Goal: Transaction & Acquisition: Purchase product/service

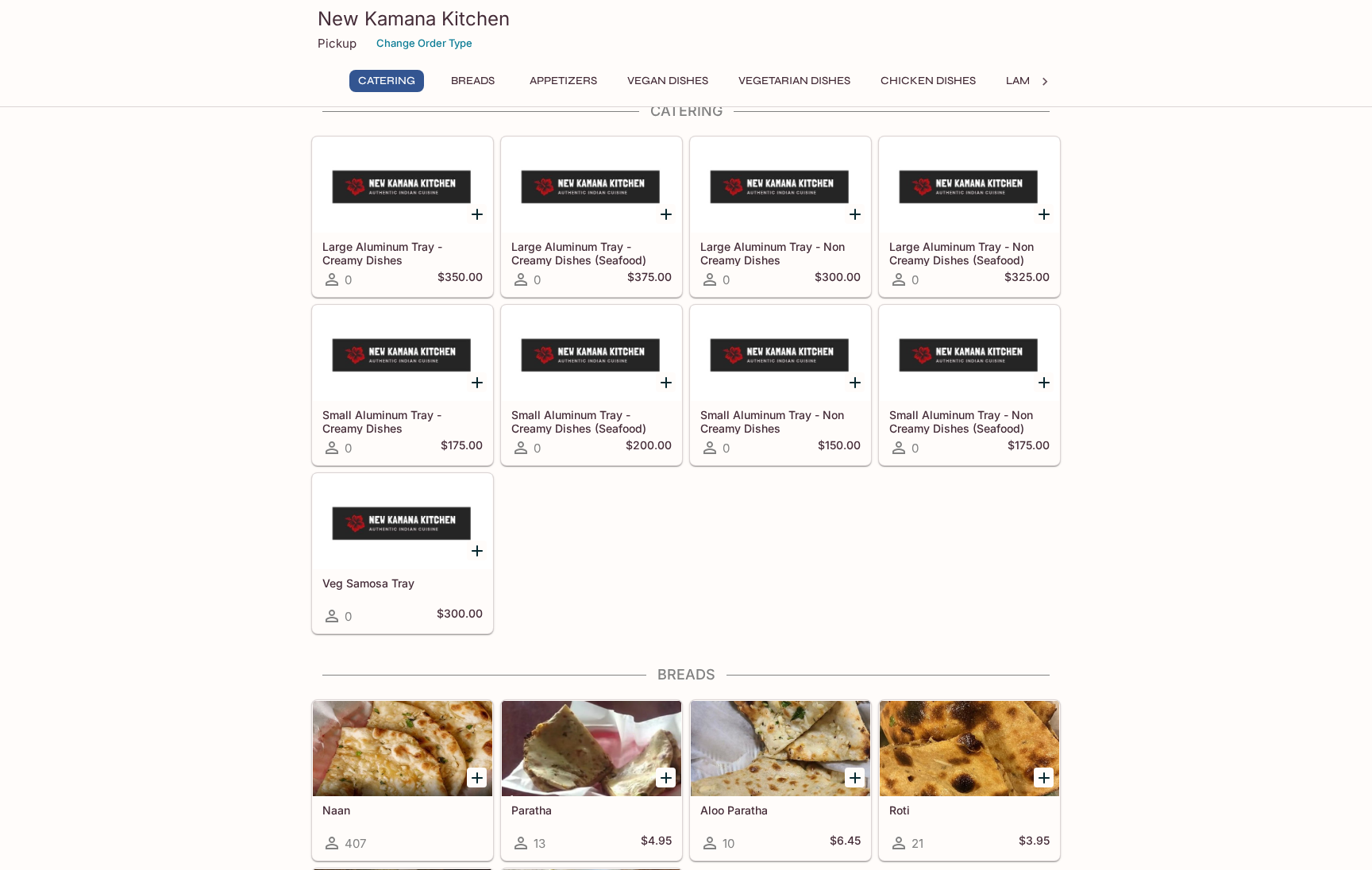
scroll to position [32, 0]
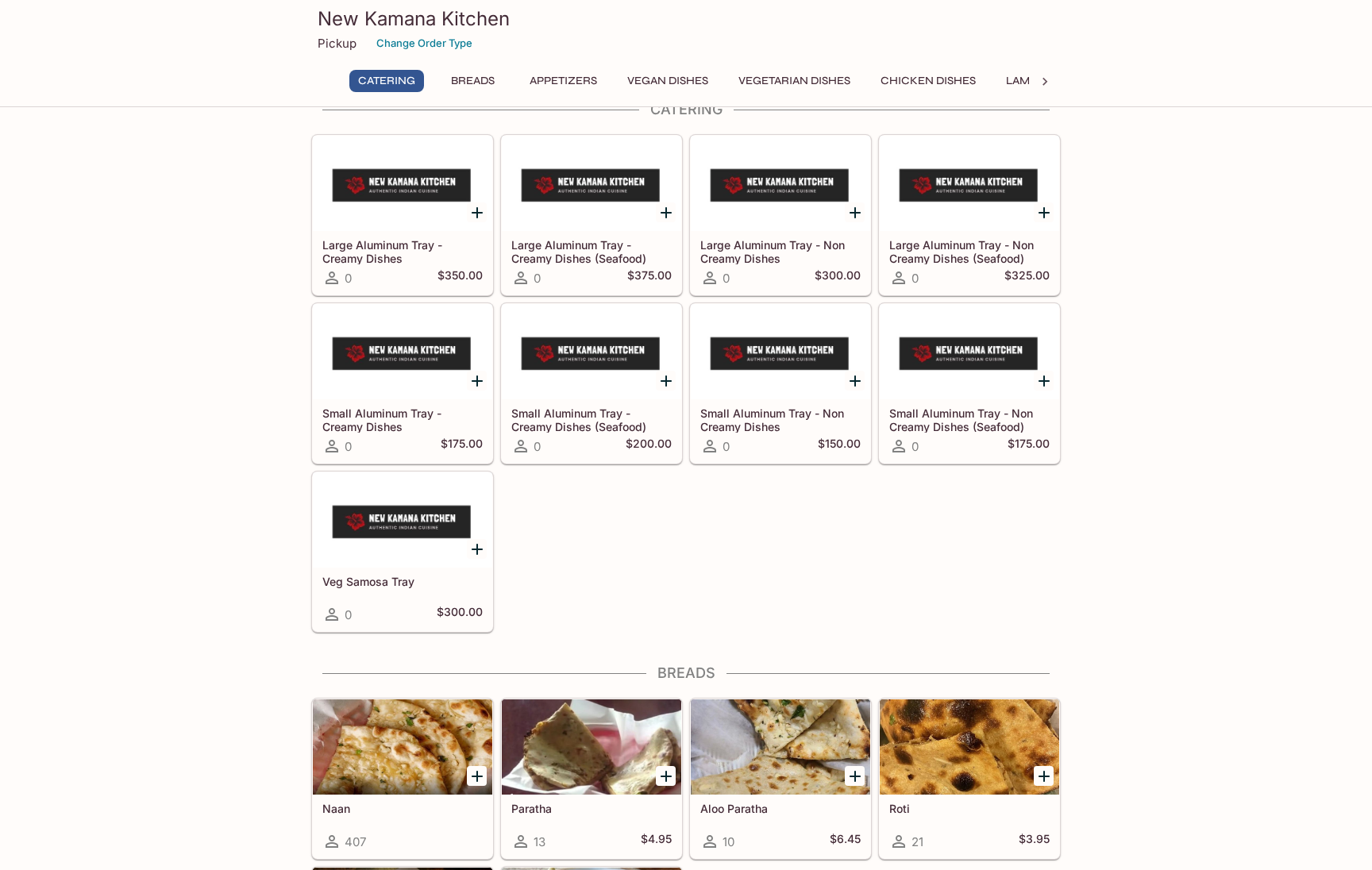
click at [460, 82] on button "Breads" at bounding box center [473, 81] width 72 height 22
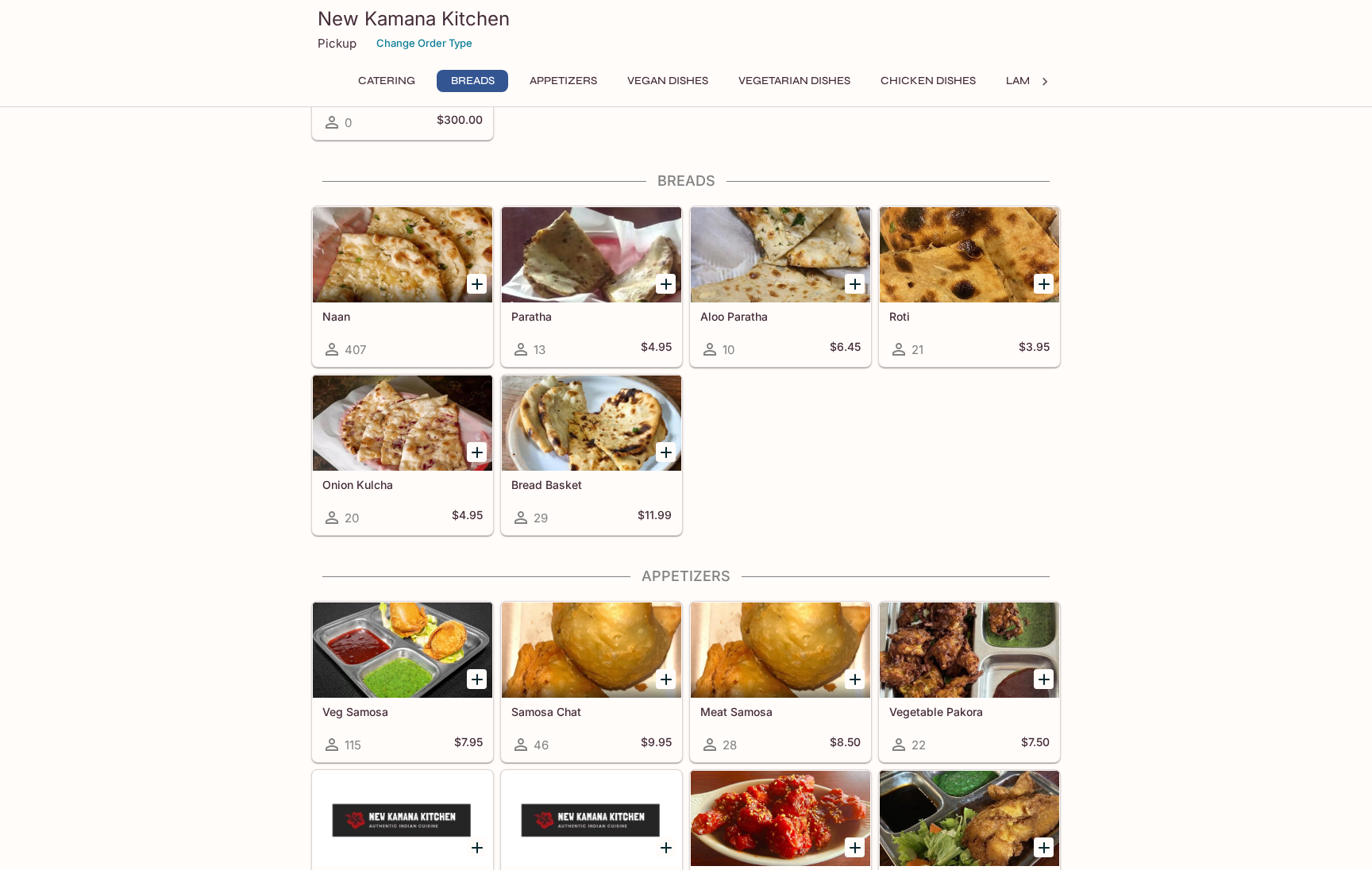
scroll to position [562, 0]
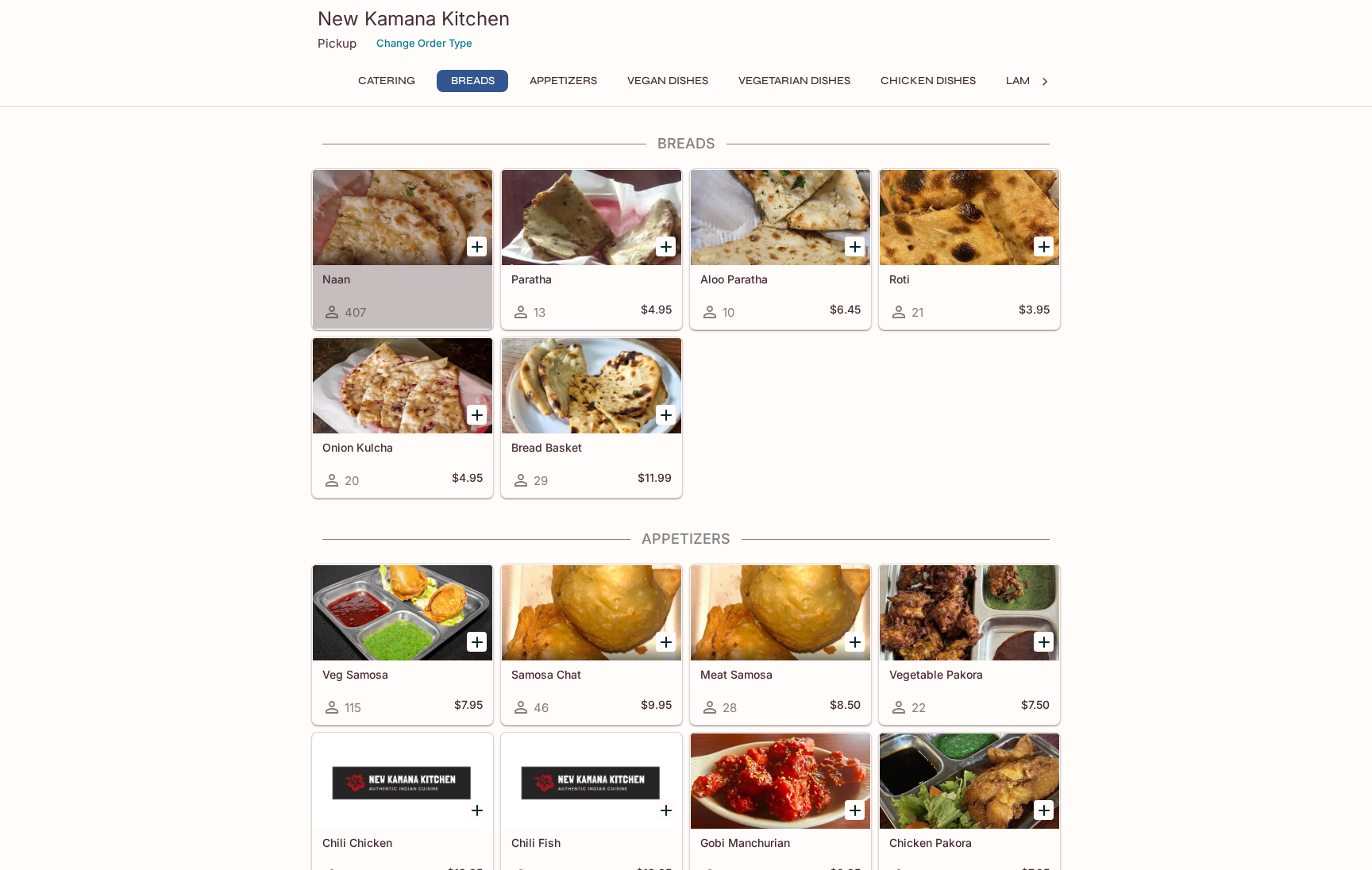
click at [446, 304] on div "407" at bounding box center [403, 312] width 161 height 19
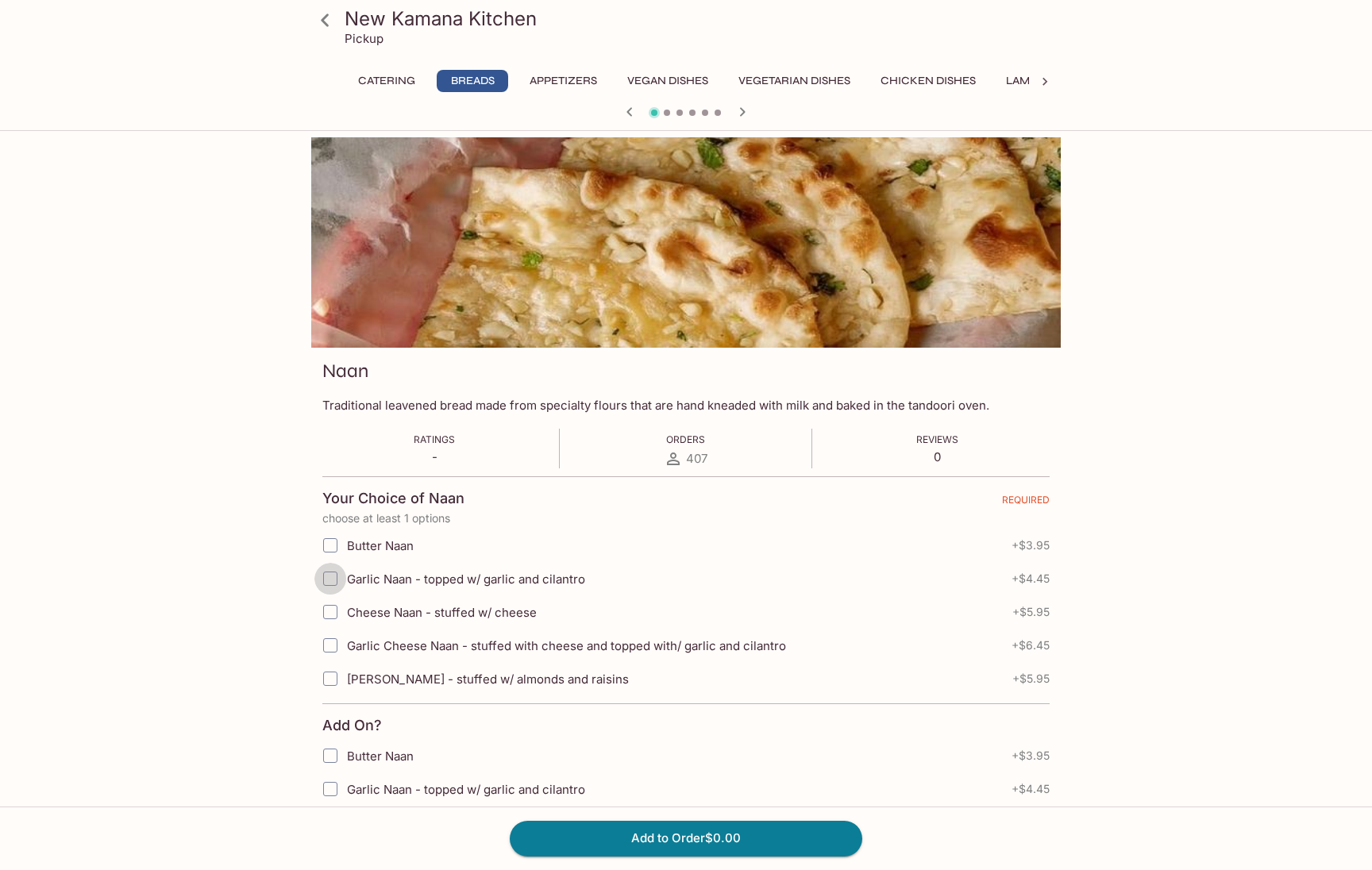
click at [331, 578] on input "Garlic Naan - topped w/ garlic and cilantro" at bounding box center [330, 578] width 32 height 32
checkbox input "true"
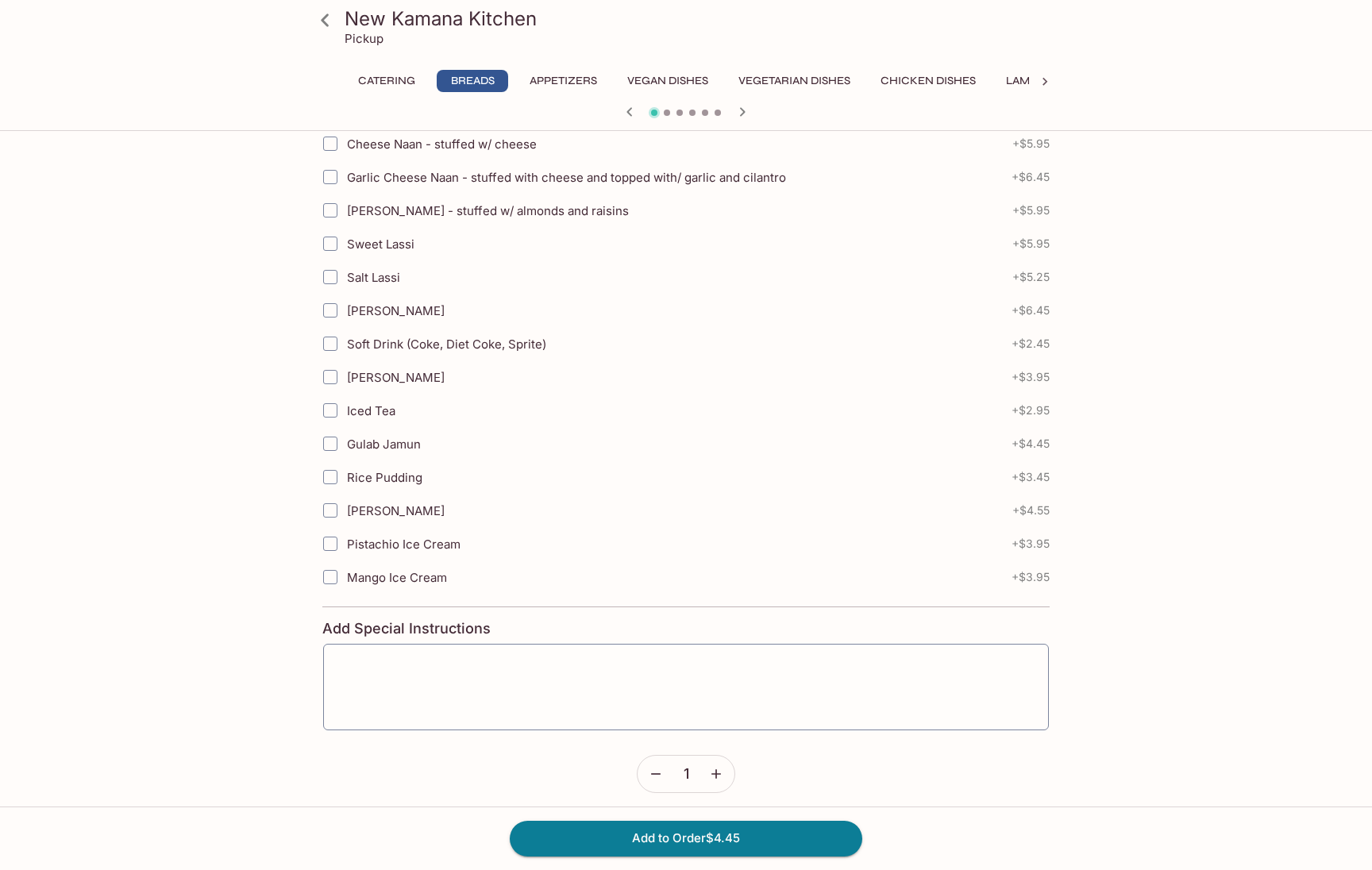
scroll to position [683, 0]
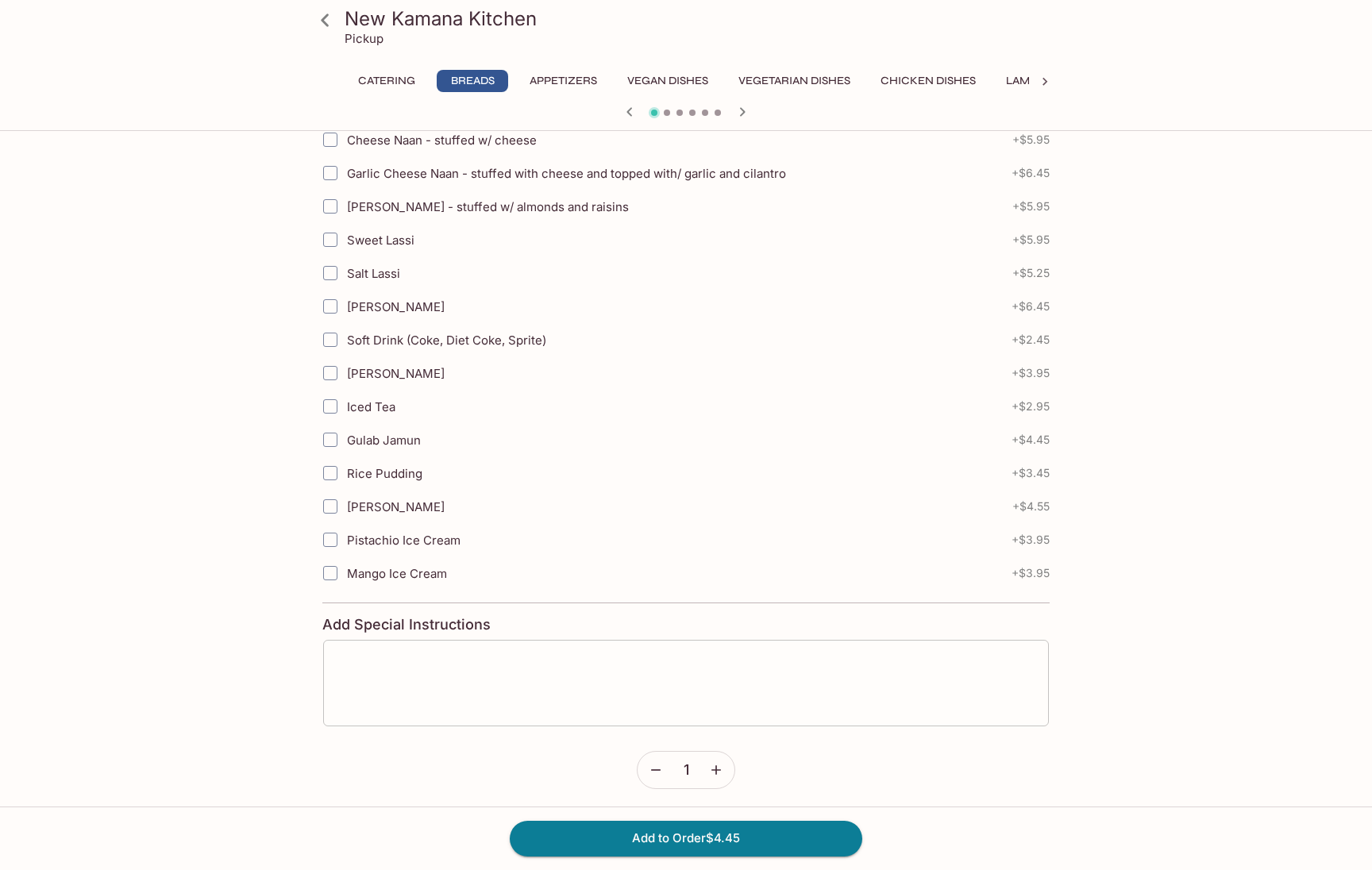
click at [527, 655] on textarea at bounding box center [686, 682] width 704 height 61
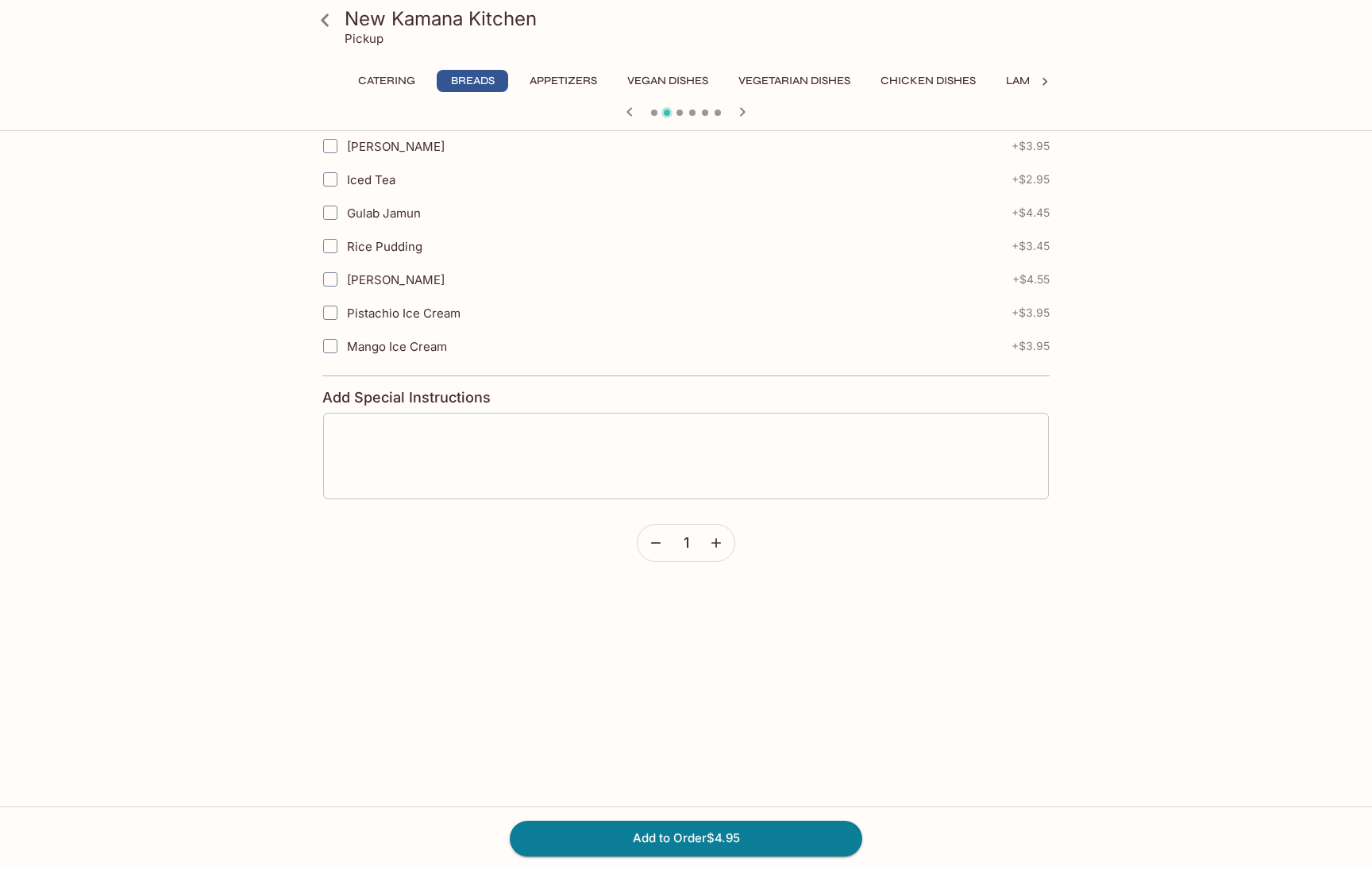
type textarea "no"
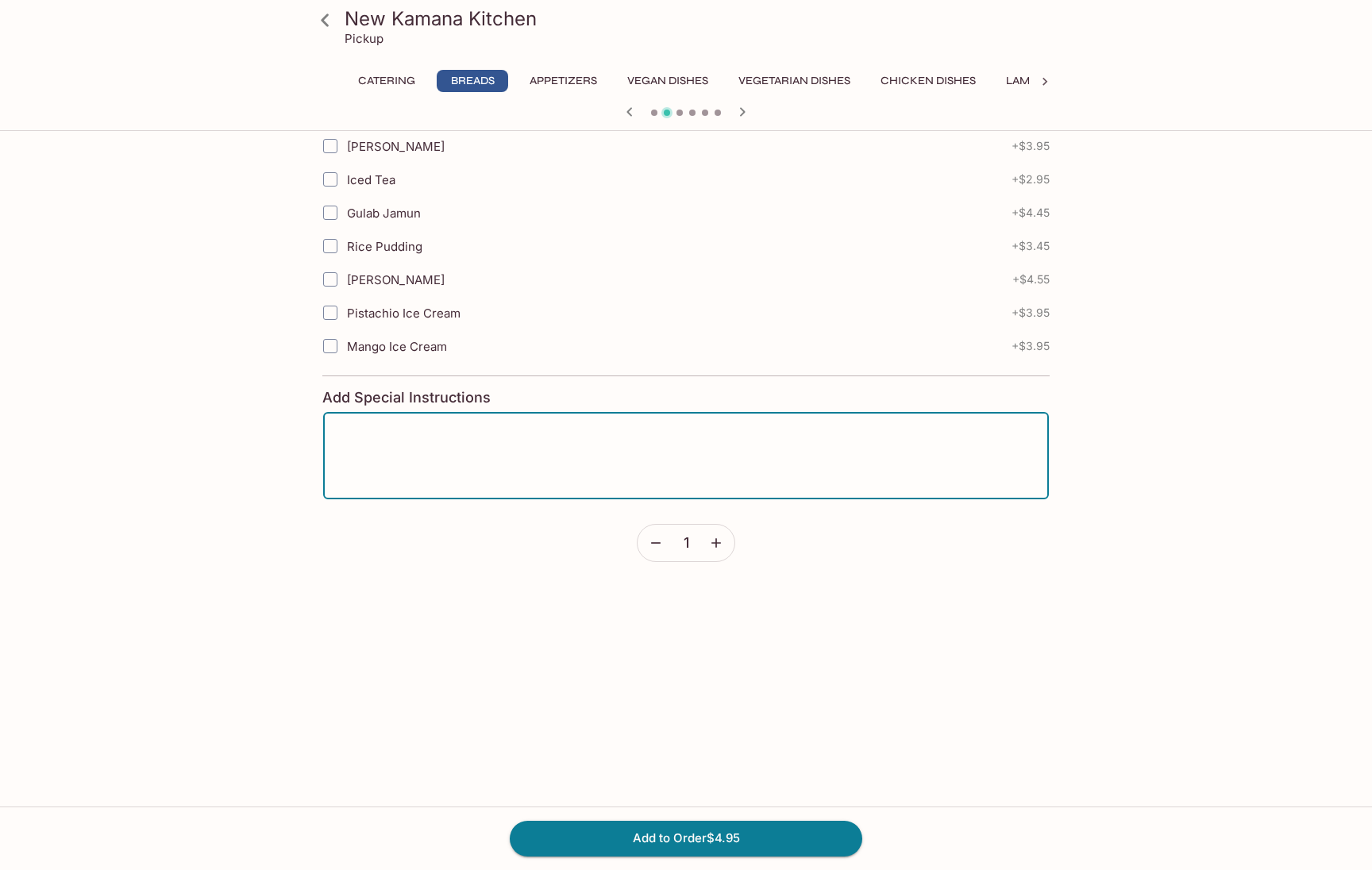
click at [421, 442] on textarea at bounding box center [686, 456] width 704 height 61
type textarea "no cilantro please"
click at [722, 544] on icon "button" at bounding box center [715, 543] width 16 height 16
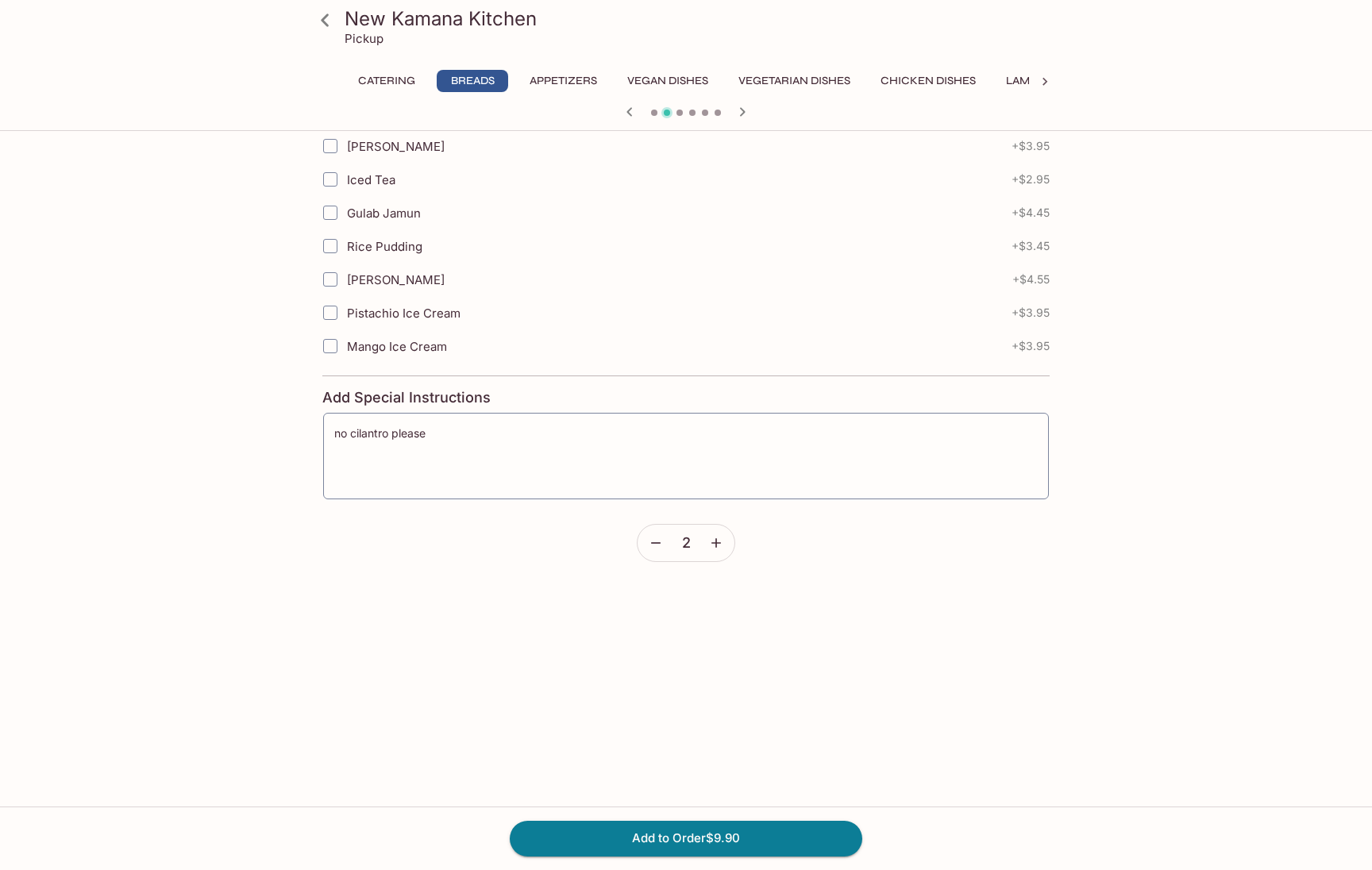
click at [722, 544] on icon "button" at bounding box center [715, 543] width 16 height 16
click at [628, 838] on button "Add to Order $14.85" at bounding box center [686, 838] width 352 height 35
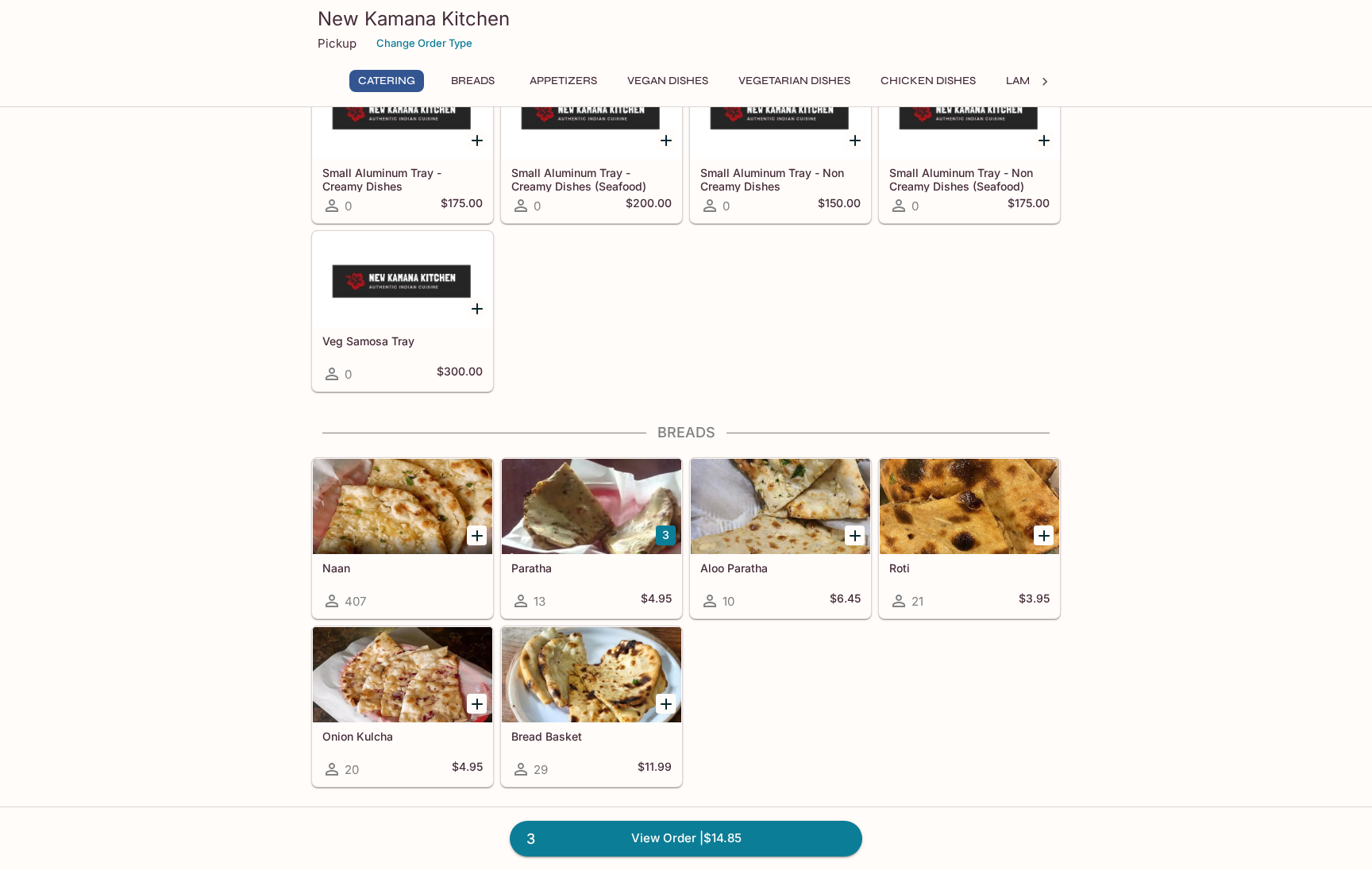
scroll to position [275, 0]
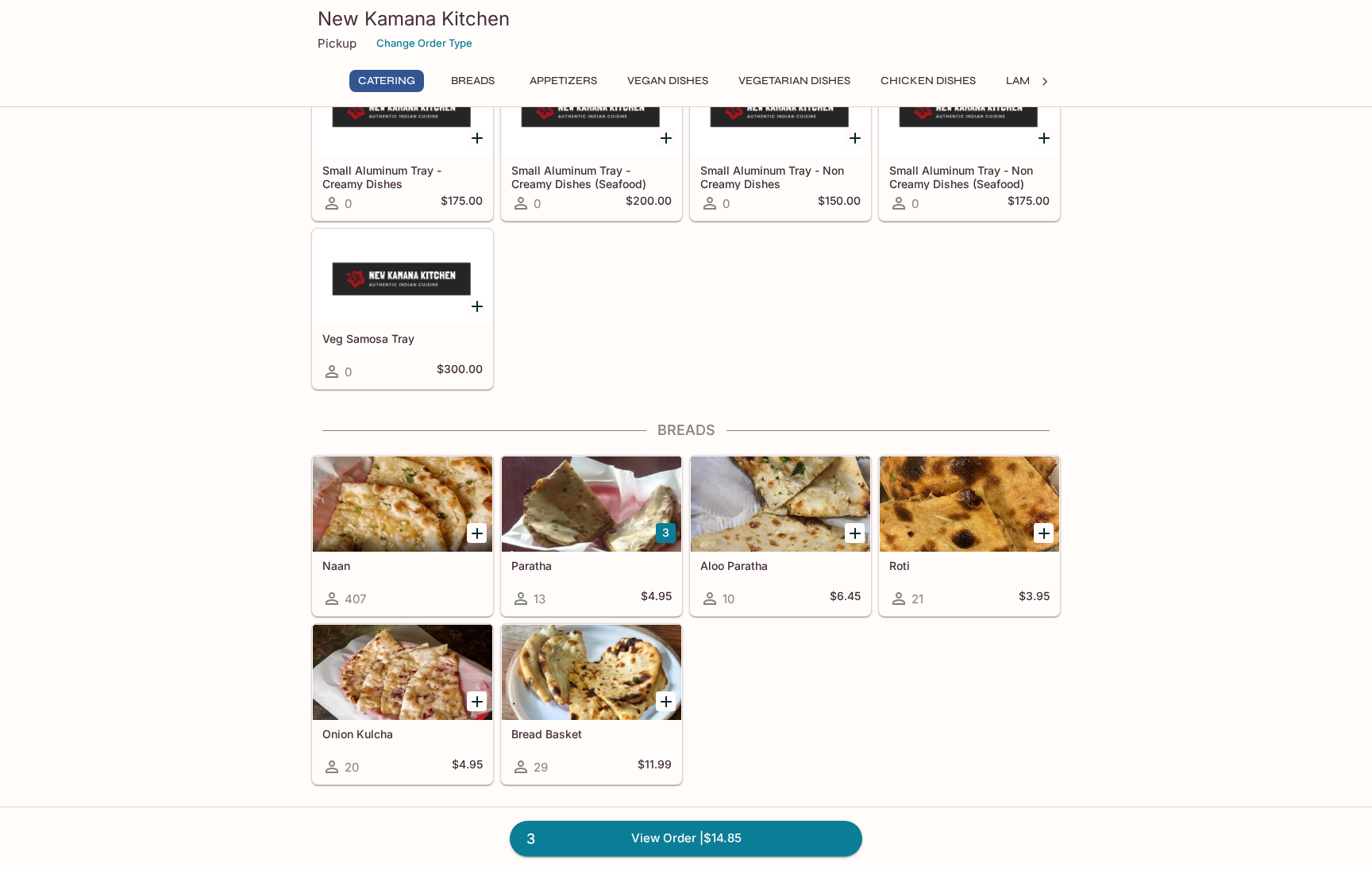
click at [736, 580] on div "Aloo Paratha 10 $6.45" at bounding box center [780, 583] width 180 height 63
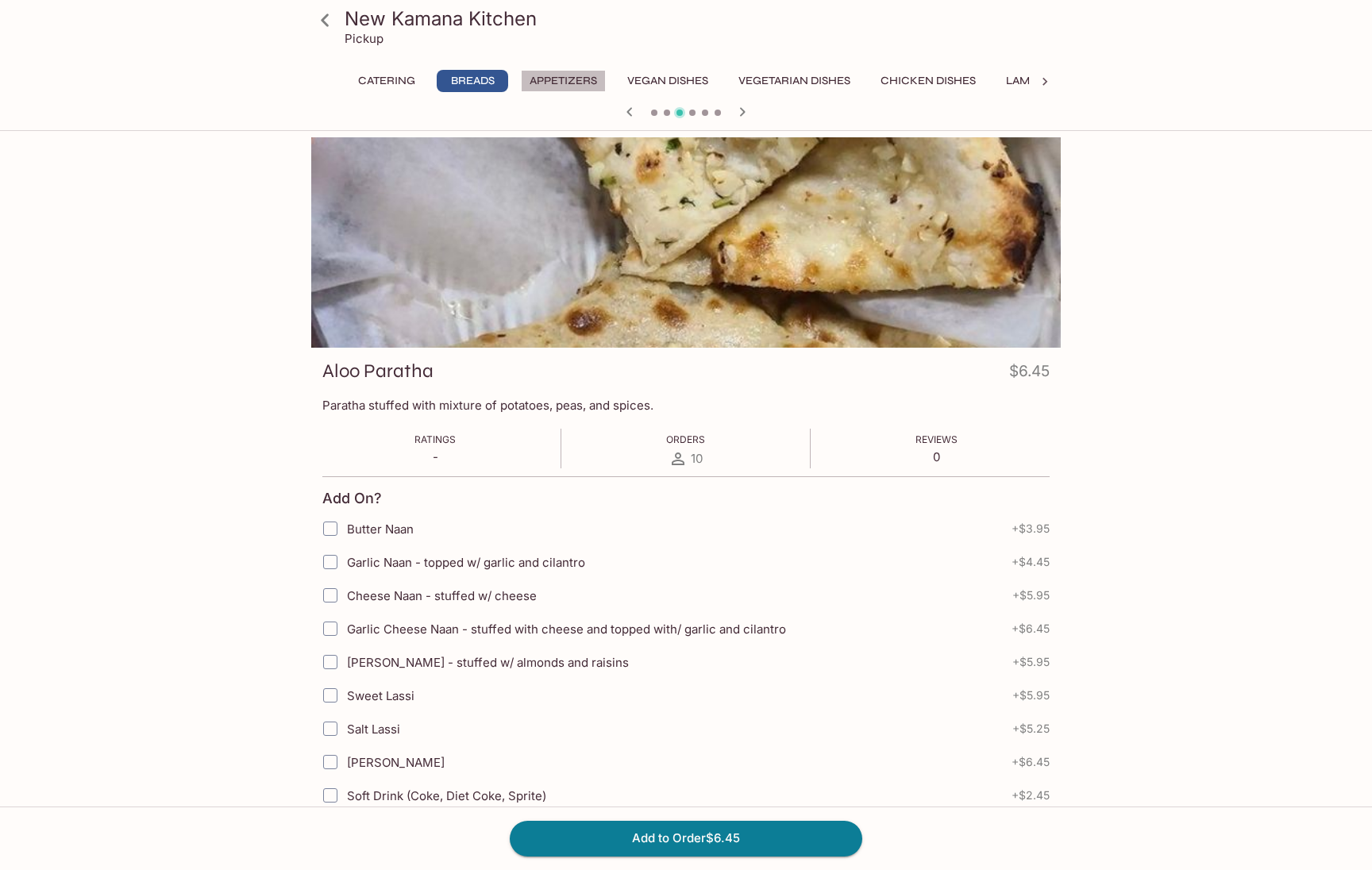
click at [574, 80] on button "Appetizers" at bounding box center [562, 81] width 85 height 22
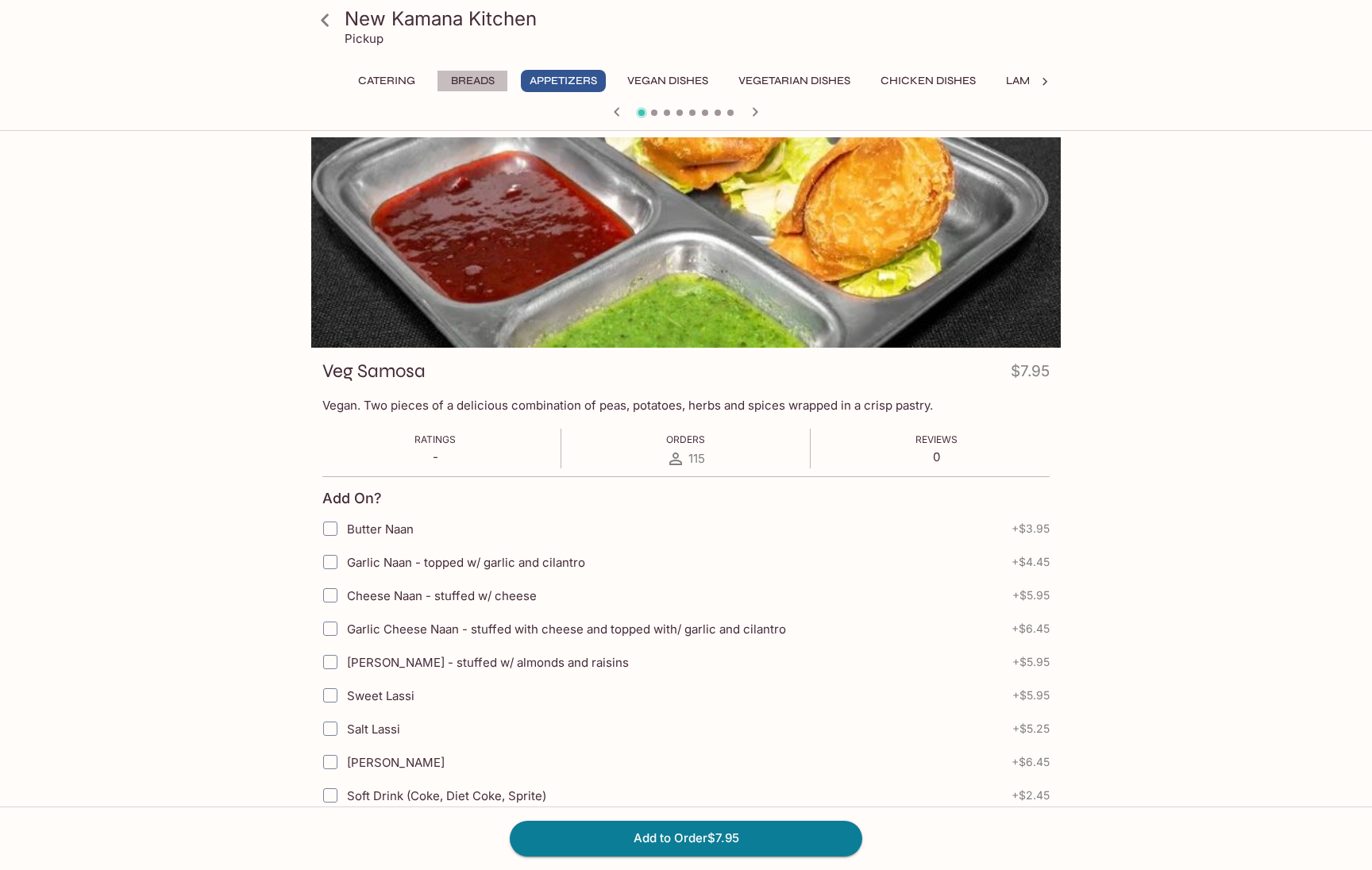
click at [474, 80] on button "Breads" at bounding box center [473, 81] width 72 height 22
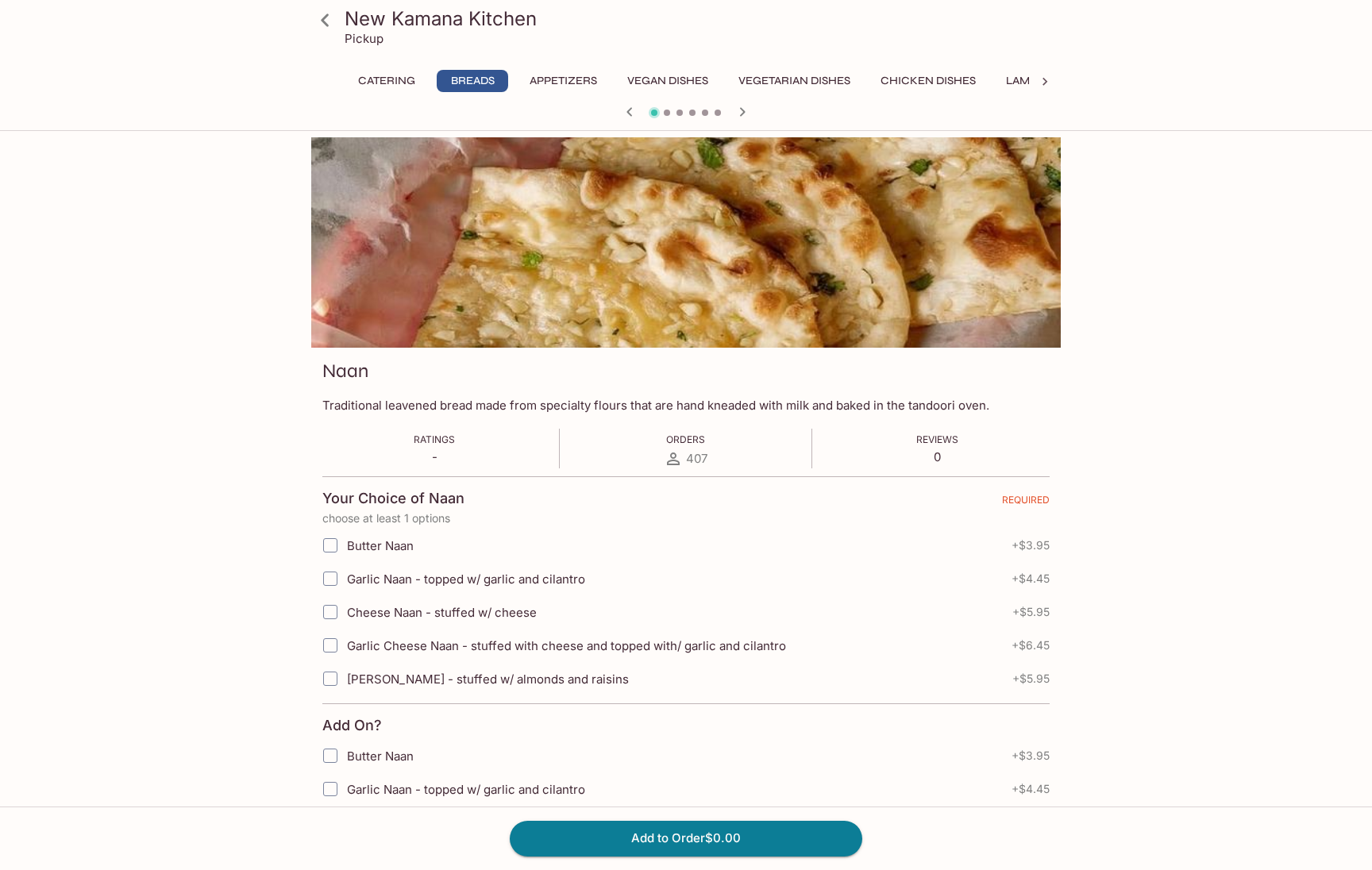
click at [329, 20] on icon at bounding box center [325, 20] width 28 height 28
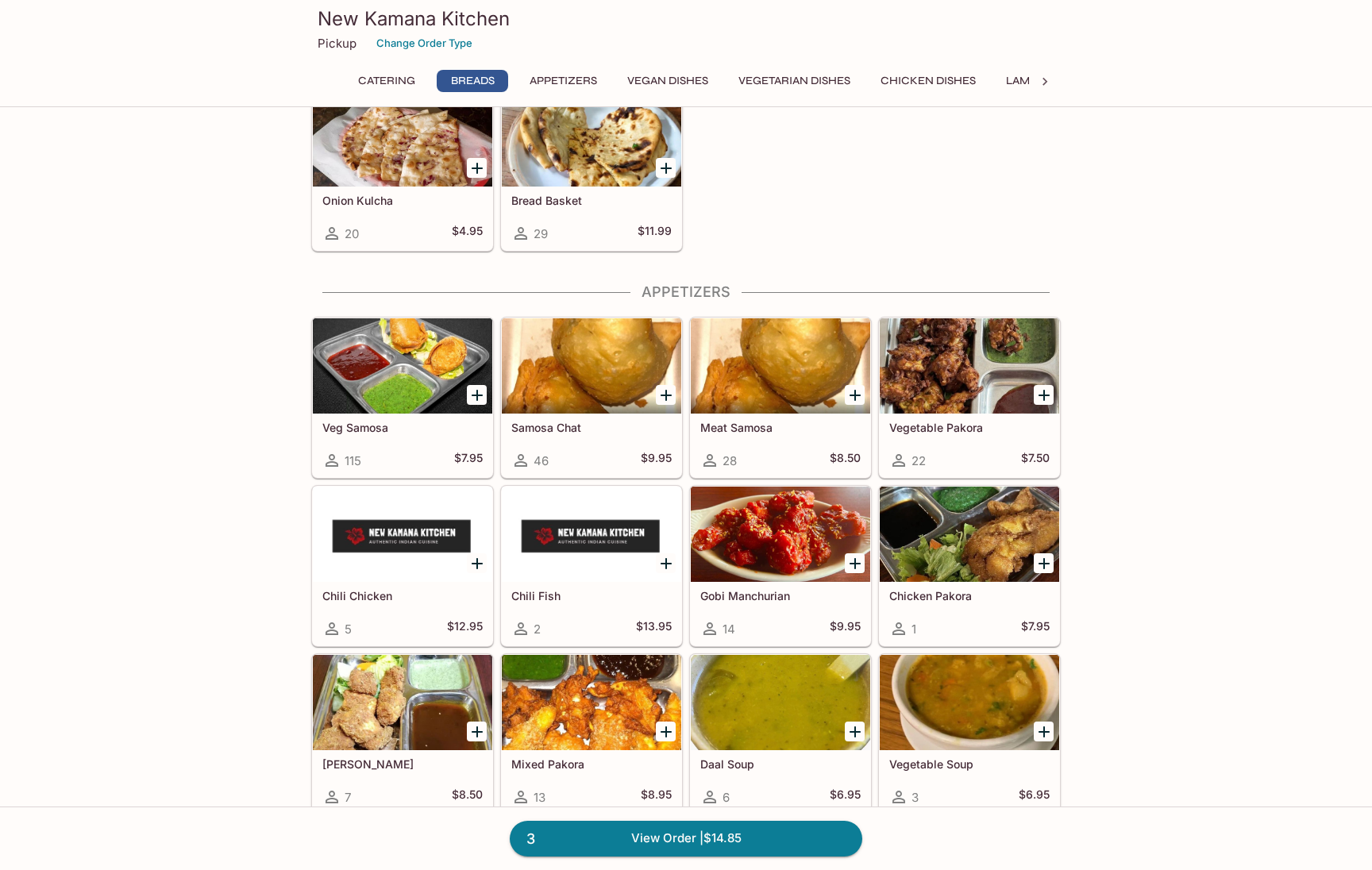
scroll to position [832, 0]
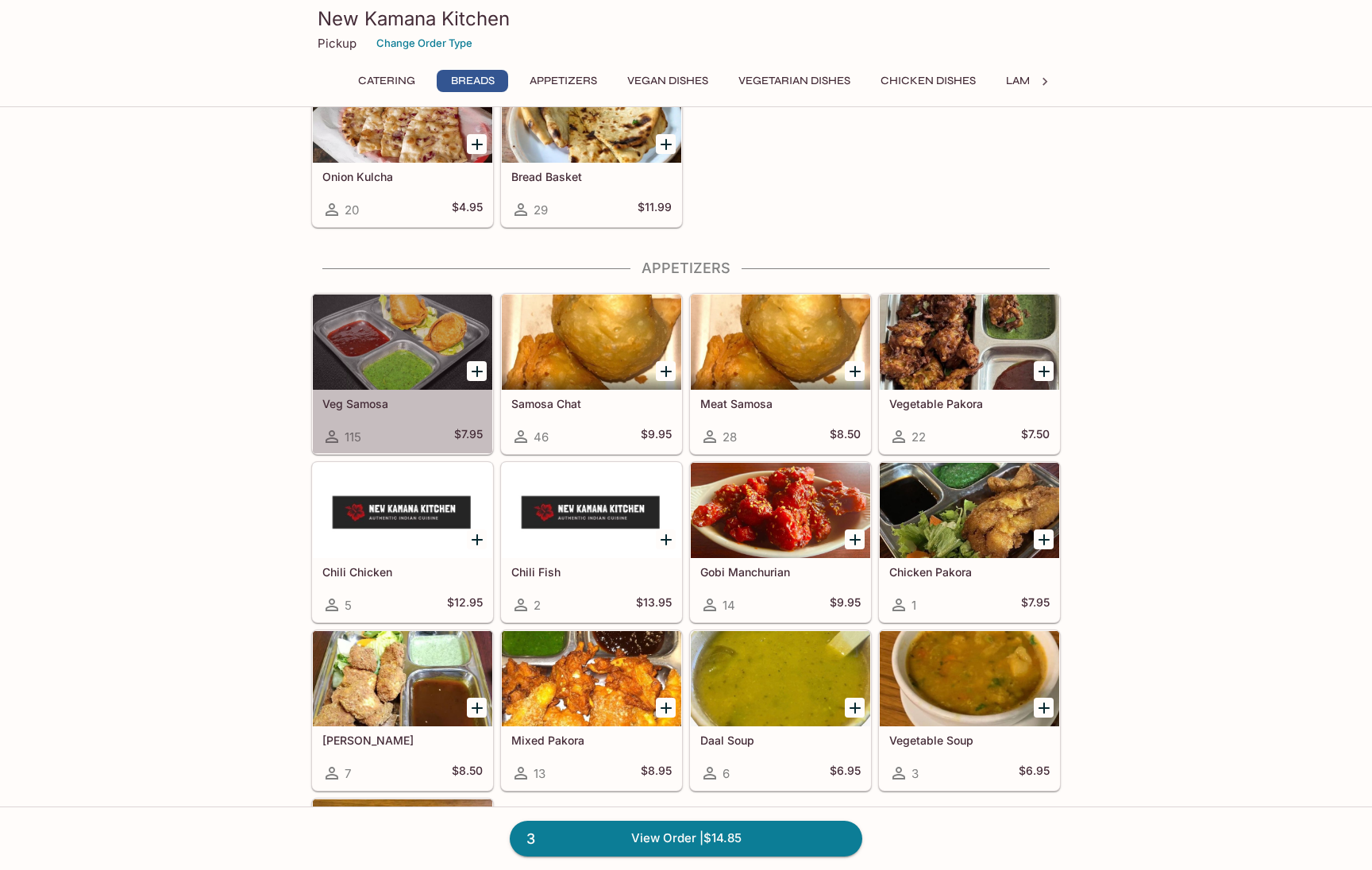
click at [409, 415] on div "Veg Samosa 115 $7.95" at bounding box center [403, 421] width 180 height 63
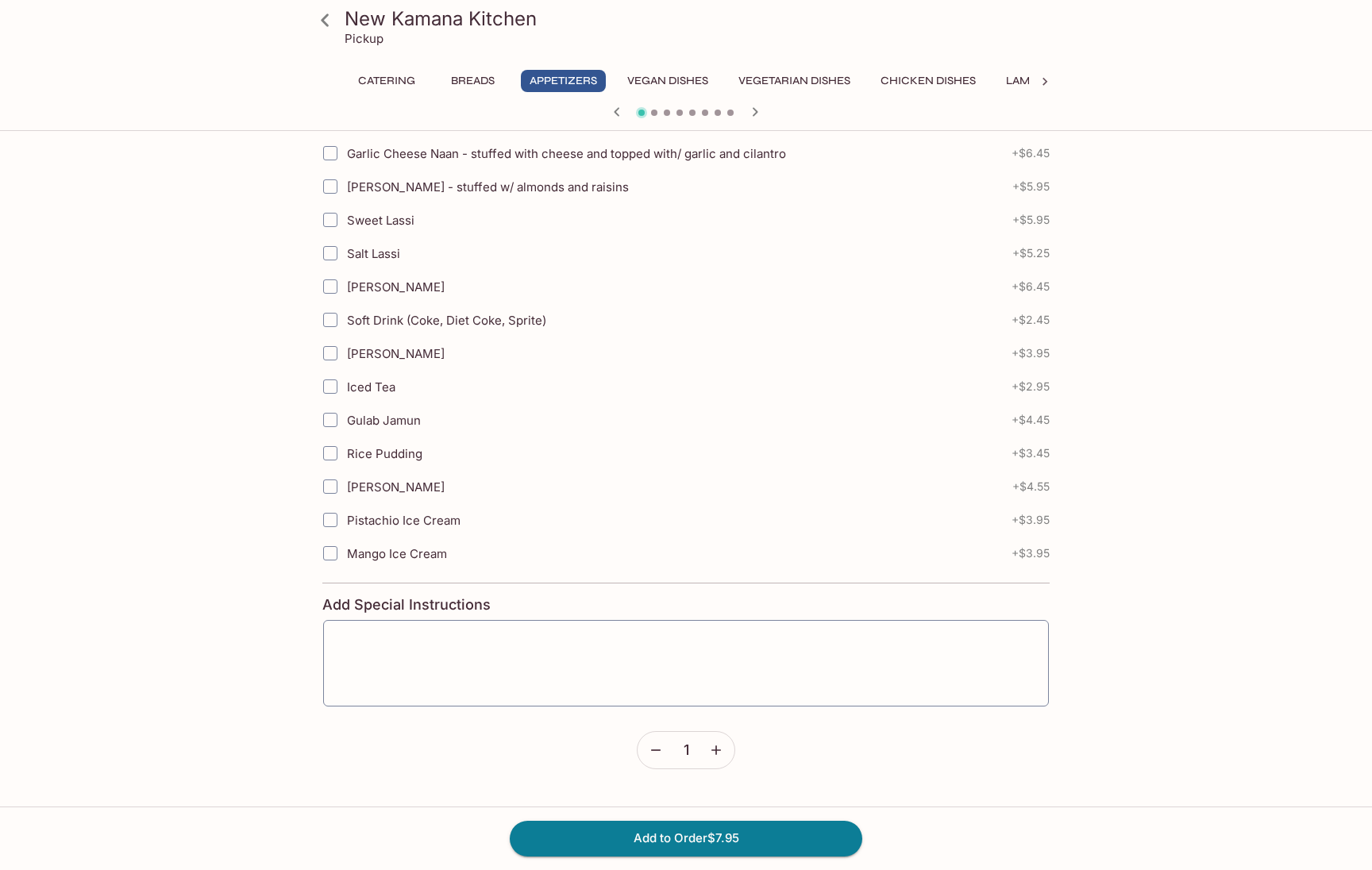
scroll to position [476, 0]
click at [718, 751] on icon "button" at bounding box center [715, 749] width 16 height 16
click at [696, 844] on button "Add to Order $15.90" at bounding box center [686, 838] width 352 height 35
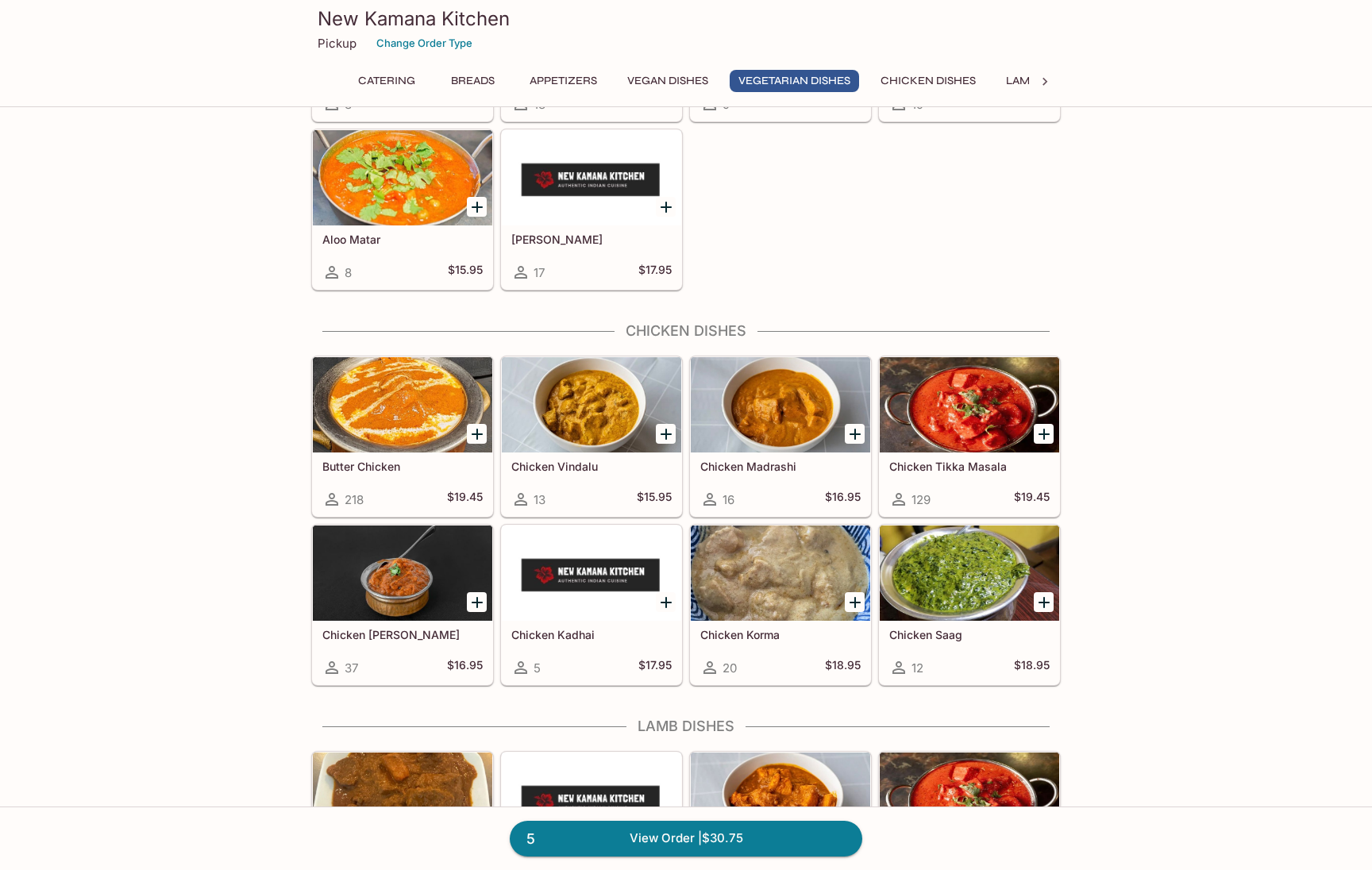
scroll to position [2630, 0]
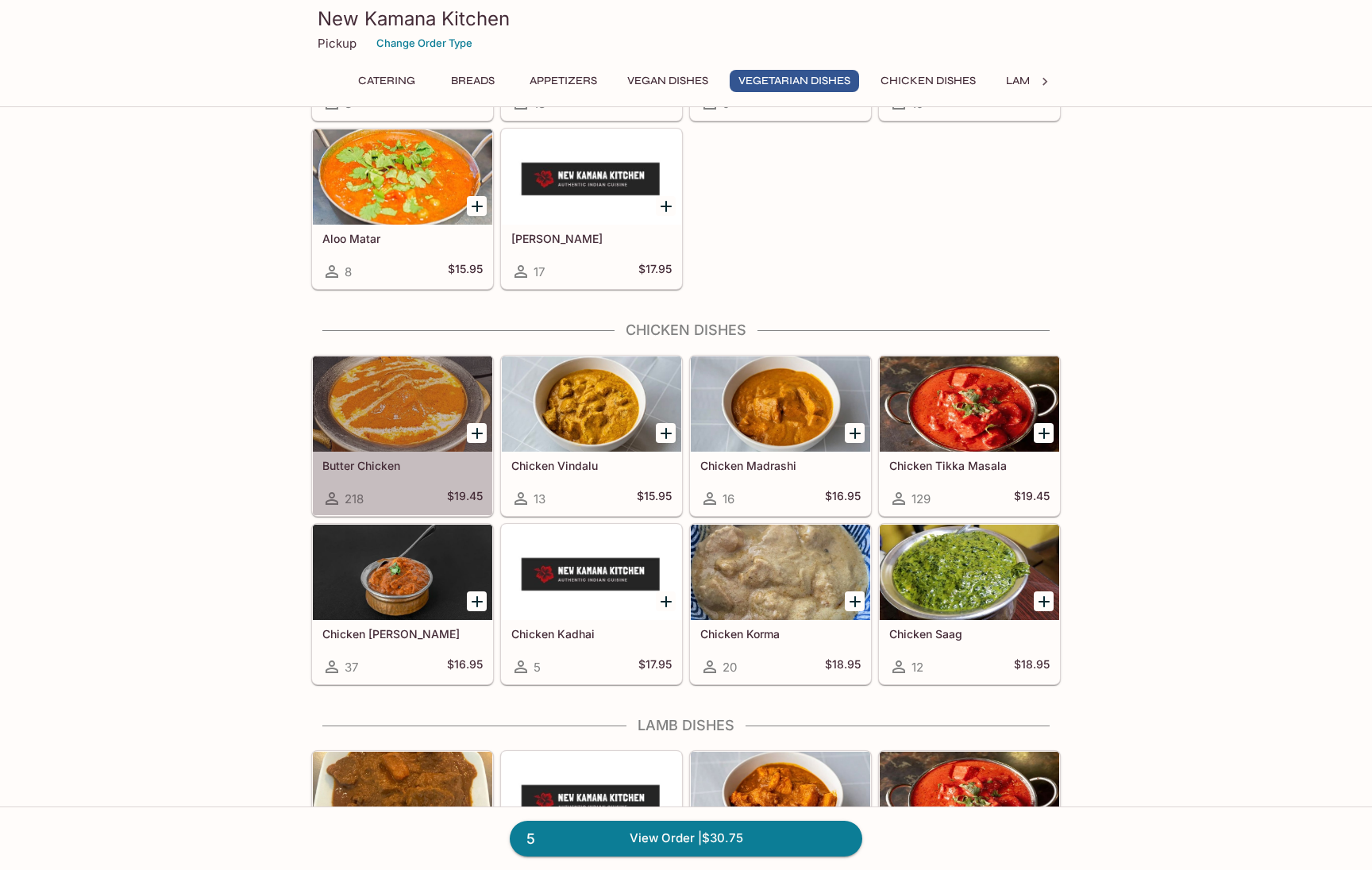
click at [378, 491] on div "218 $19.45" at bounding box center [403, 498] width 161 height 19
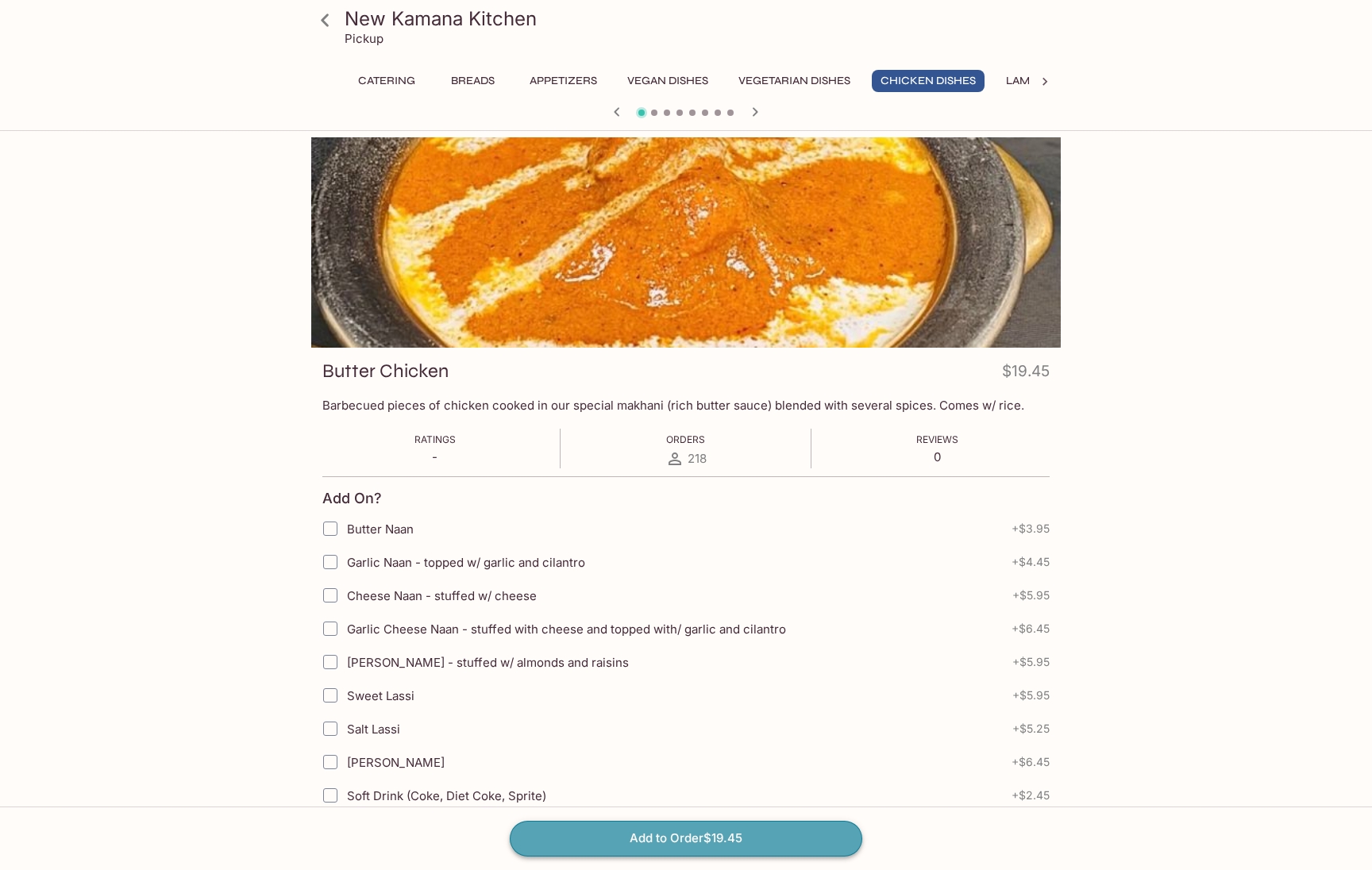
click at [649, 840] on button "Add to Order $19.45" at bounding box center [686, 838] width 352 height 35
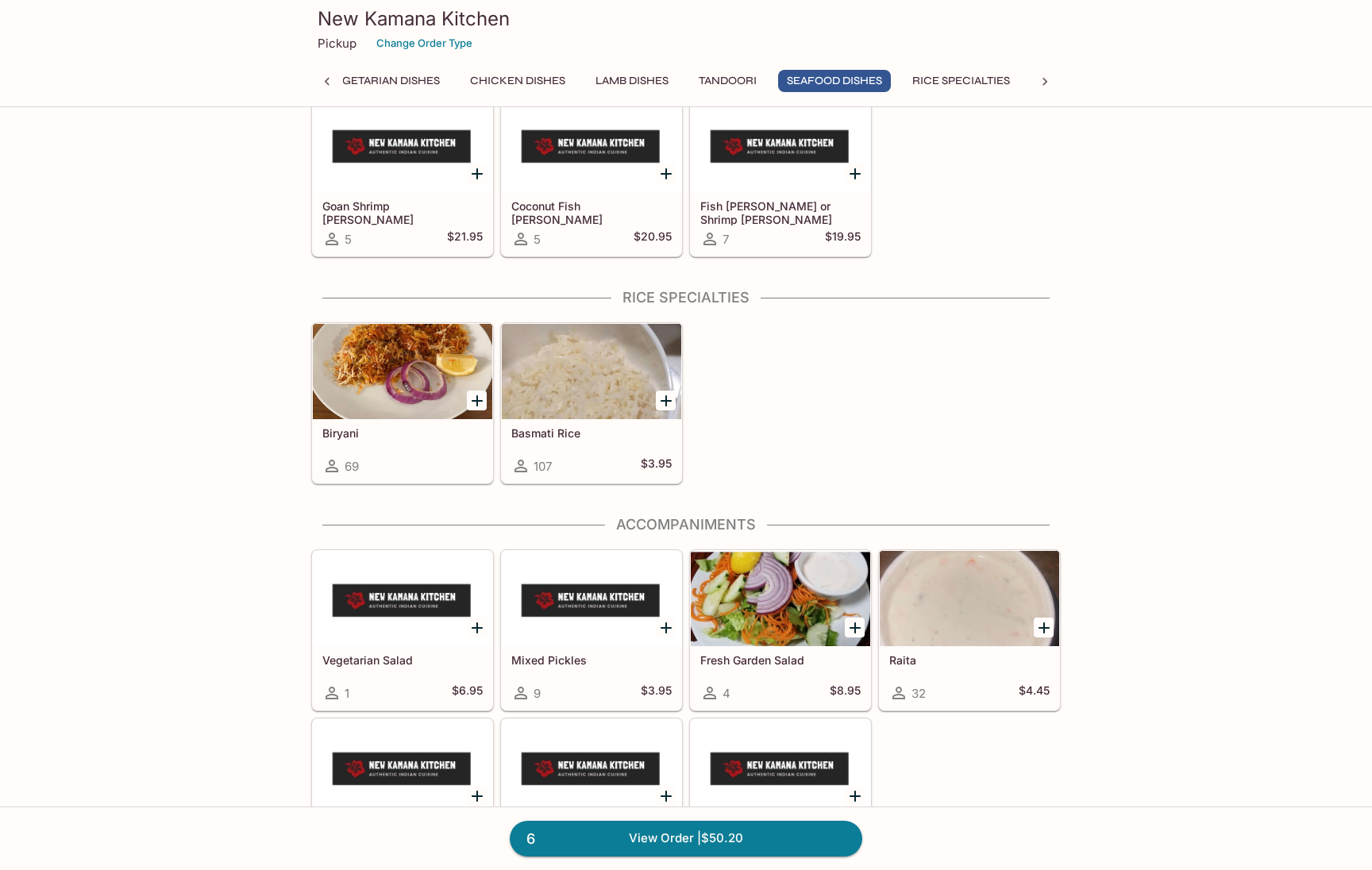
click at [586, 452] on div "Basmati Rice 107 $3.95" at bounding box center [592, 450] width 180 height 63
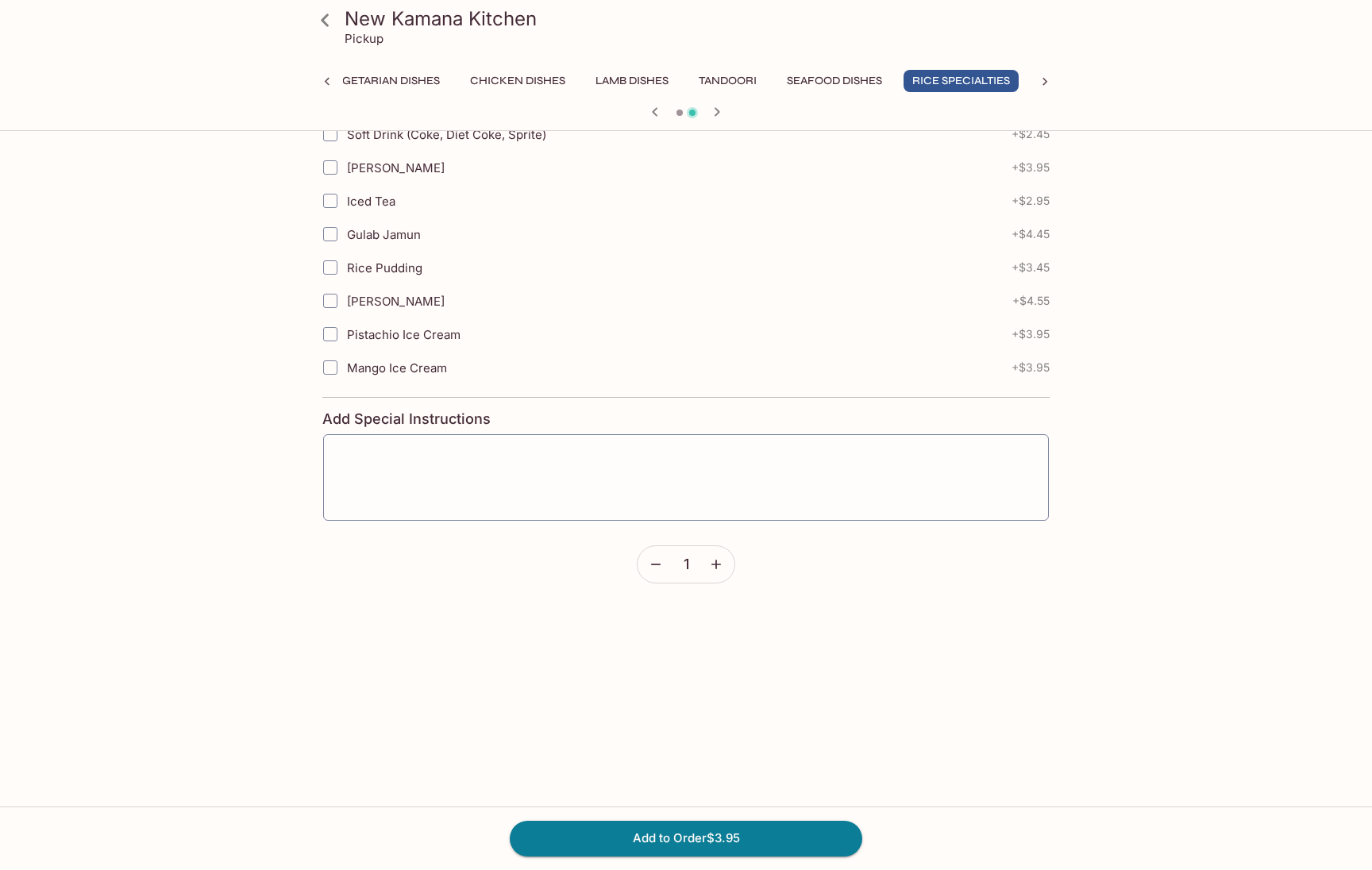
click at [715, 570] on icon "button" at bounding box center [715, 564] width 16 height 16
click at [688, 836] on button "Add to Order $7.90" at bounding box center [686, 838] width 352 height 35
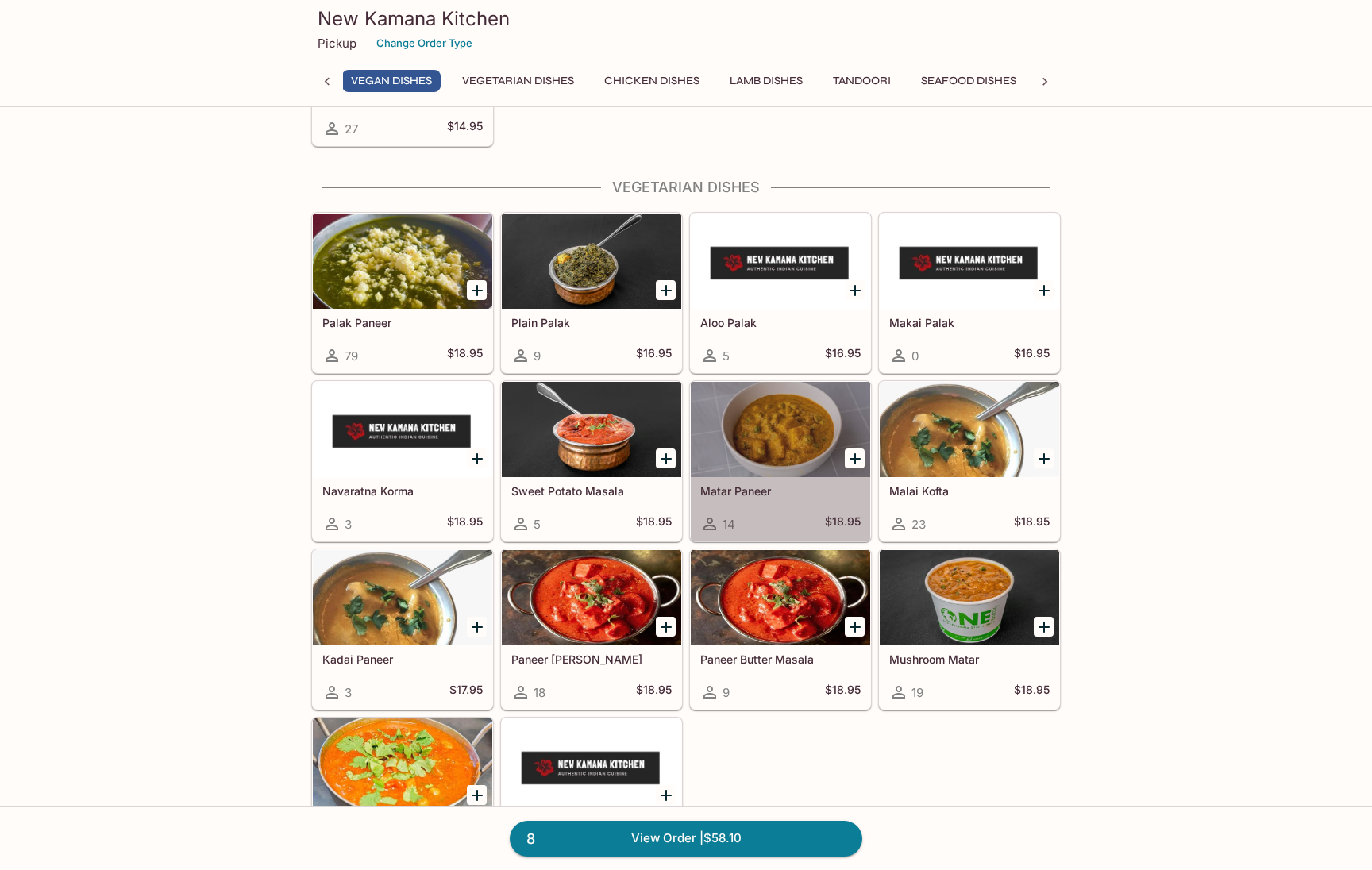
click at [774, 497] on h5 "Matar Paneer" at bounding box center [780, 491] width 161 height 14
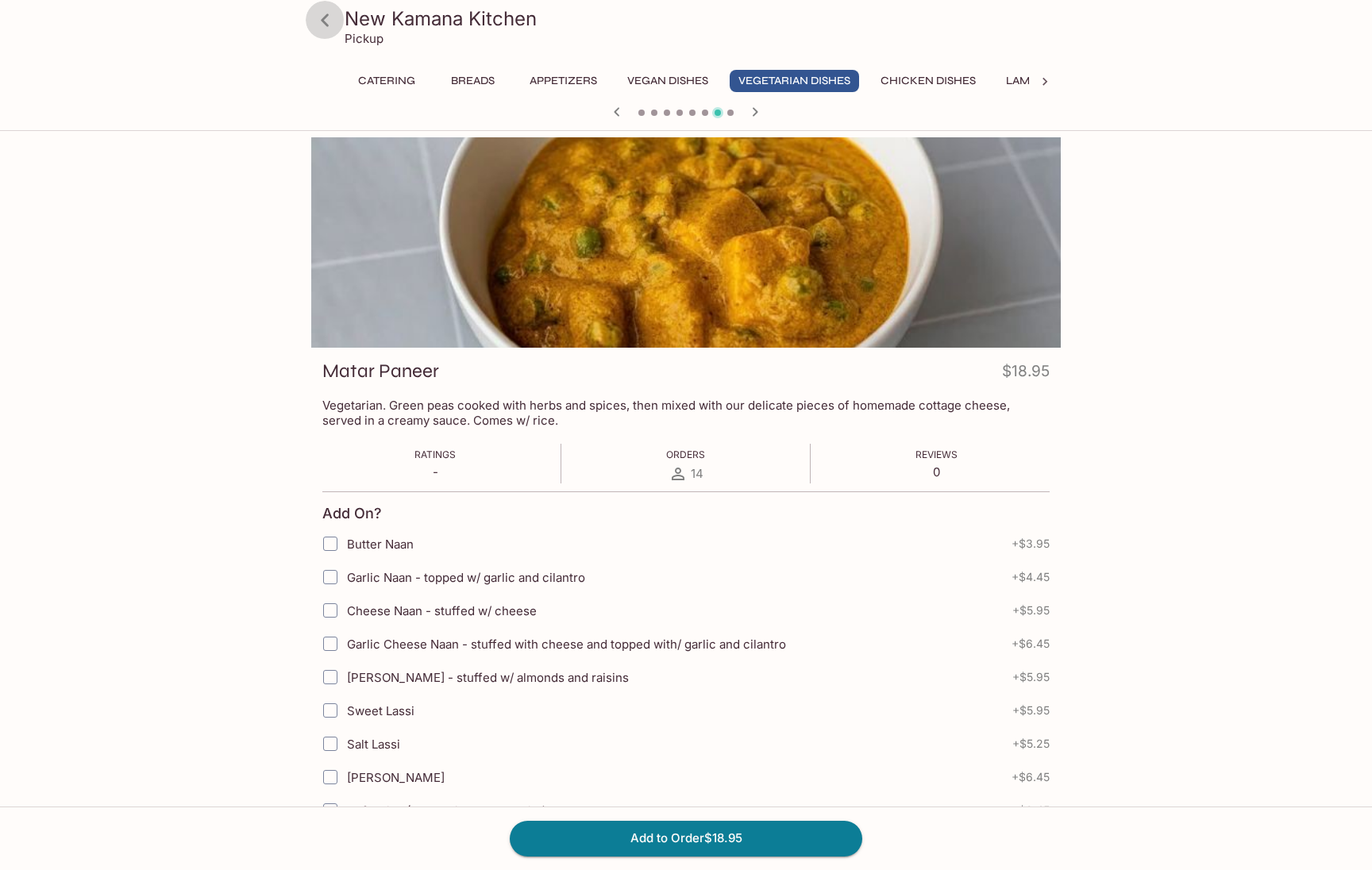
click at [332, 18] on icon at bounding box center [325, 20] width 28 height 28
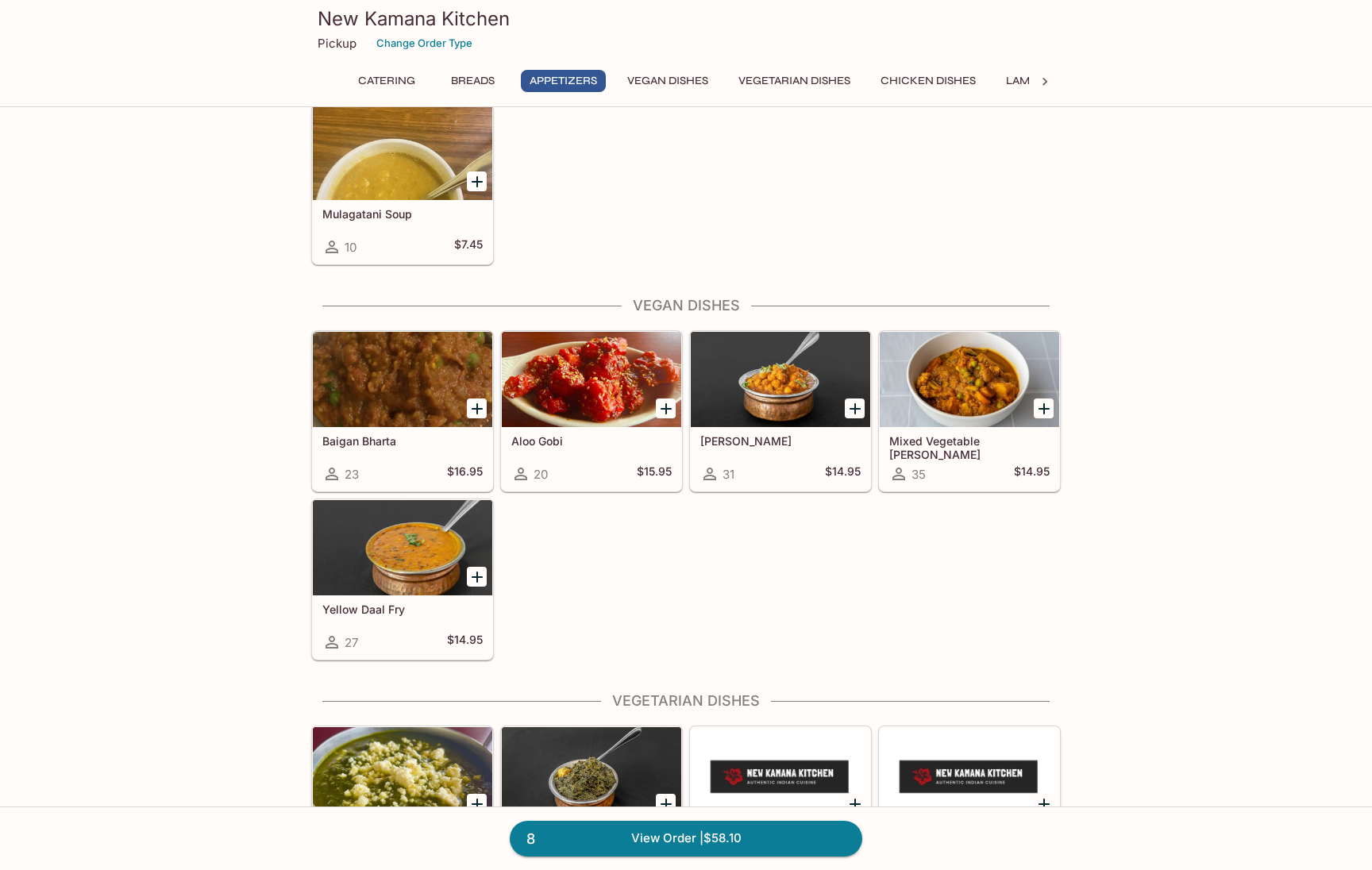
click at [780, 434] on h5 "[PERSON_NAME]" at bounding box center [780, 441] width 161 height 14
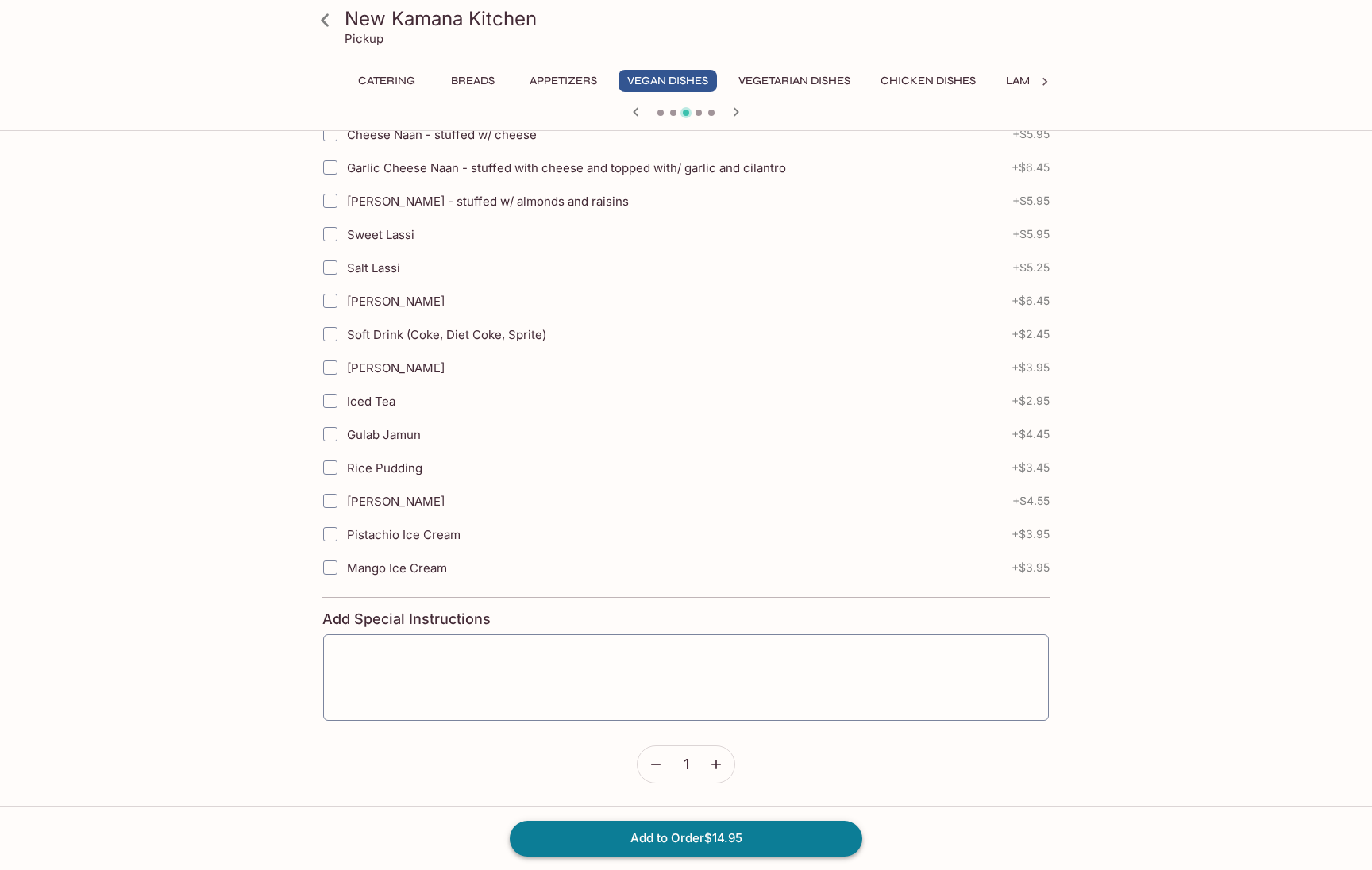
click at [674, 847] on button "Add to Order $14.95" at bounding box center [686, 838] width 352 height 35
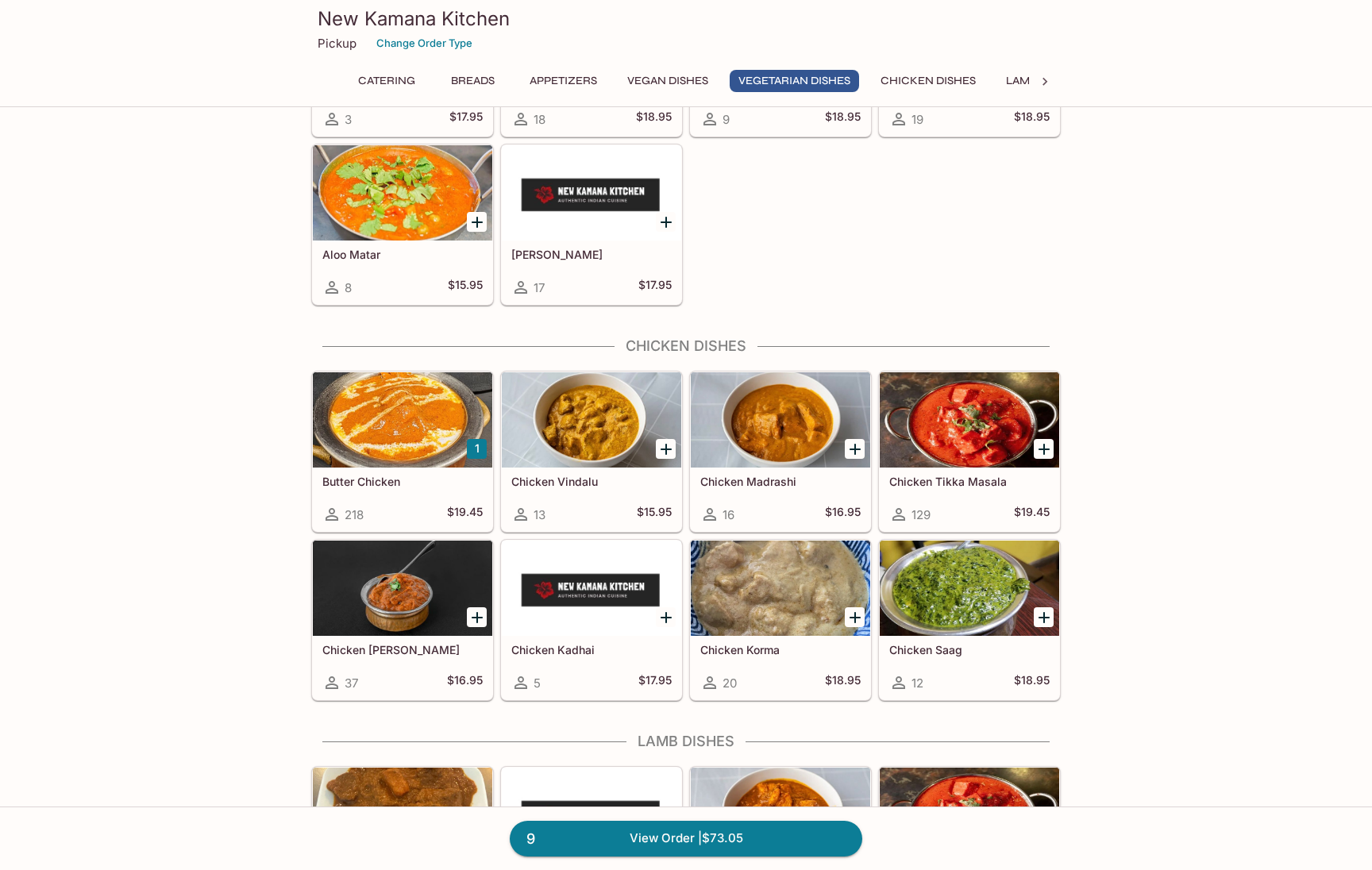
scroll to position [2619, 0]
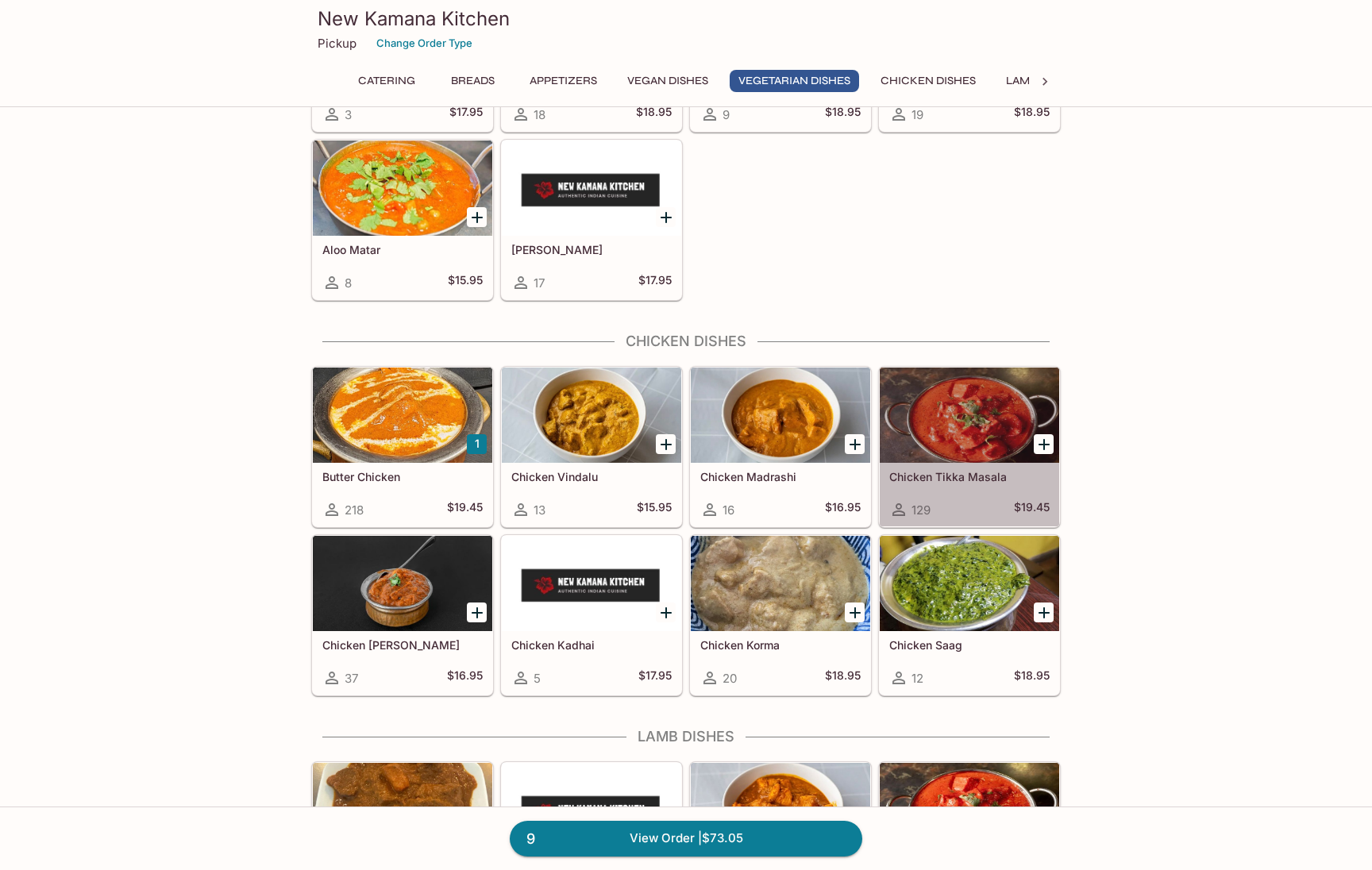
click at [997, 490] on div "Chicken Tikka Masala 129 $19.45" at bounding box center [969, 494] width 180 height 63
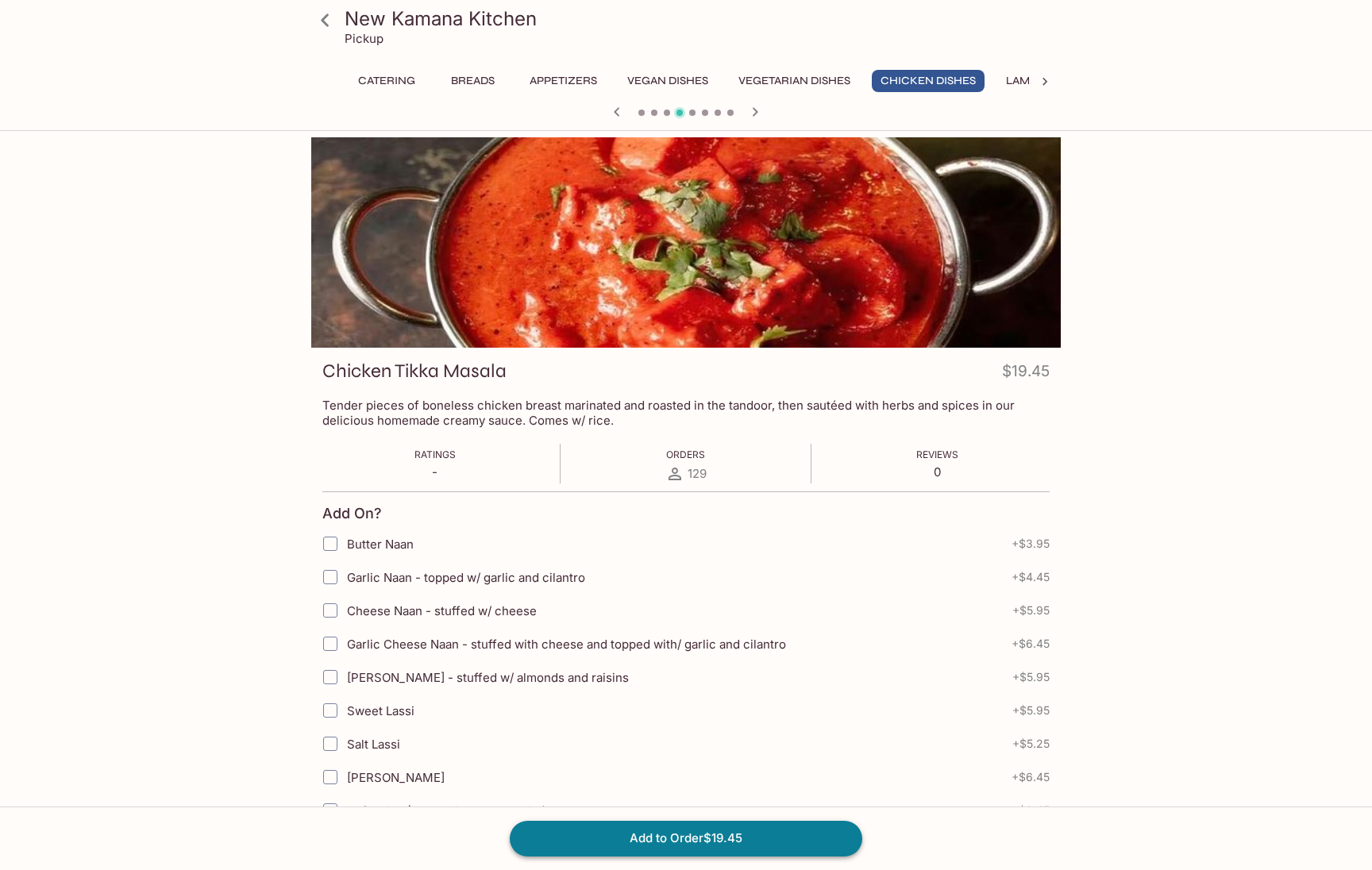
click at [722, 836] on button "Add to Order $19.45" at bounding box center [686, 838] width 352 height 35
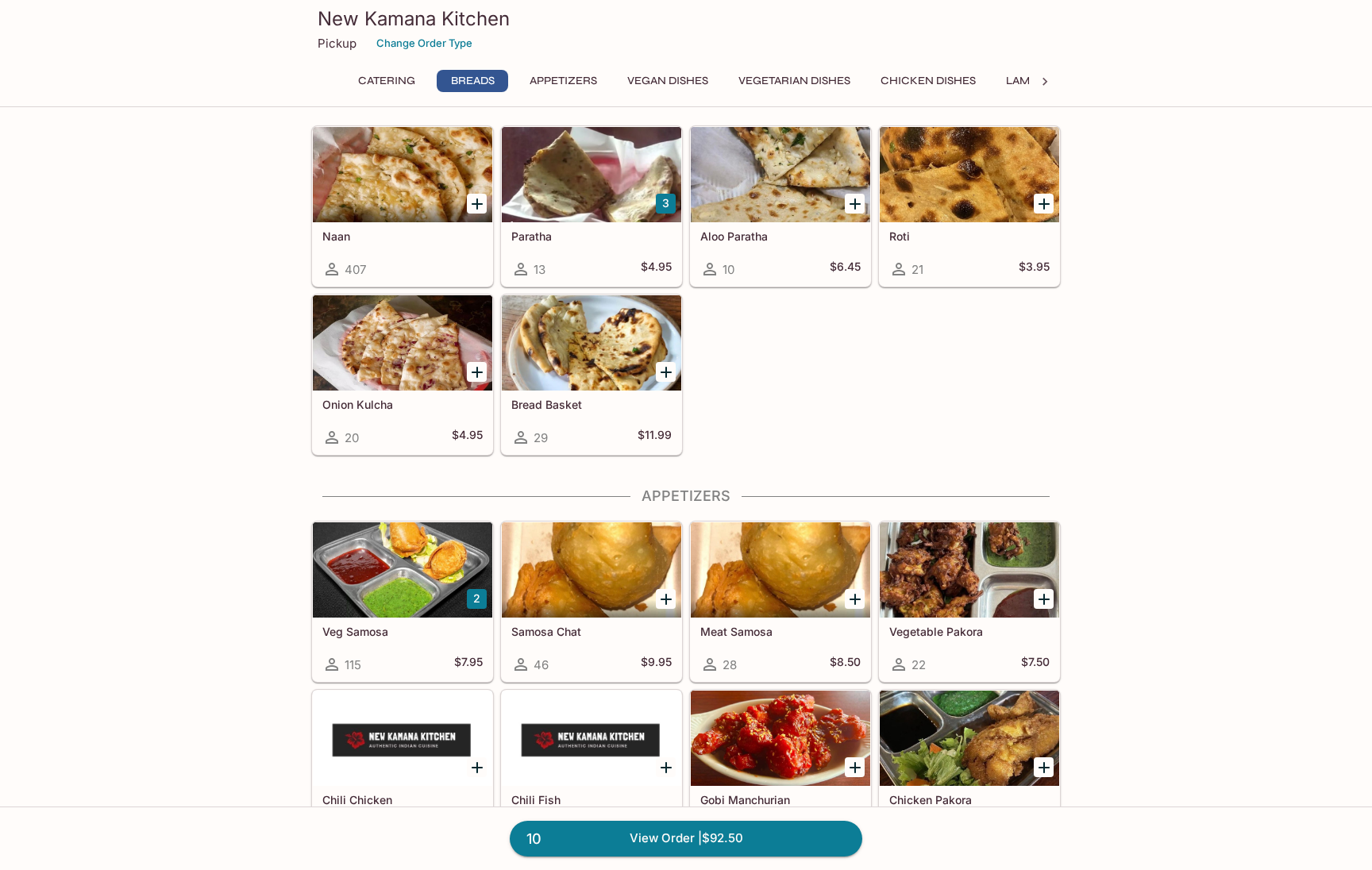
scroll to position [691, 0]
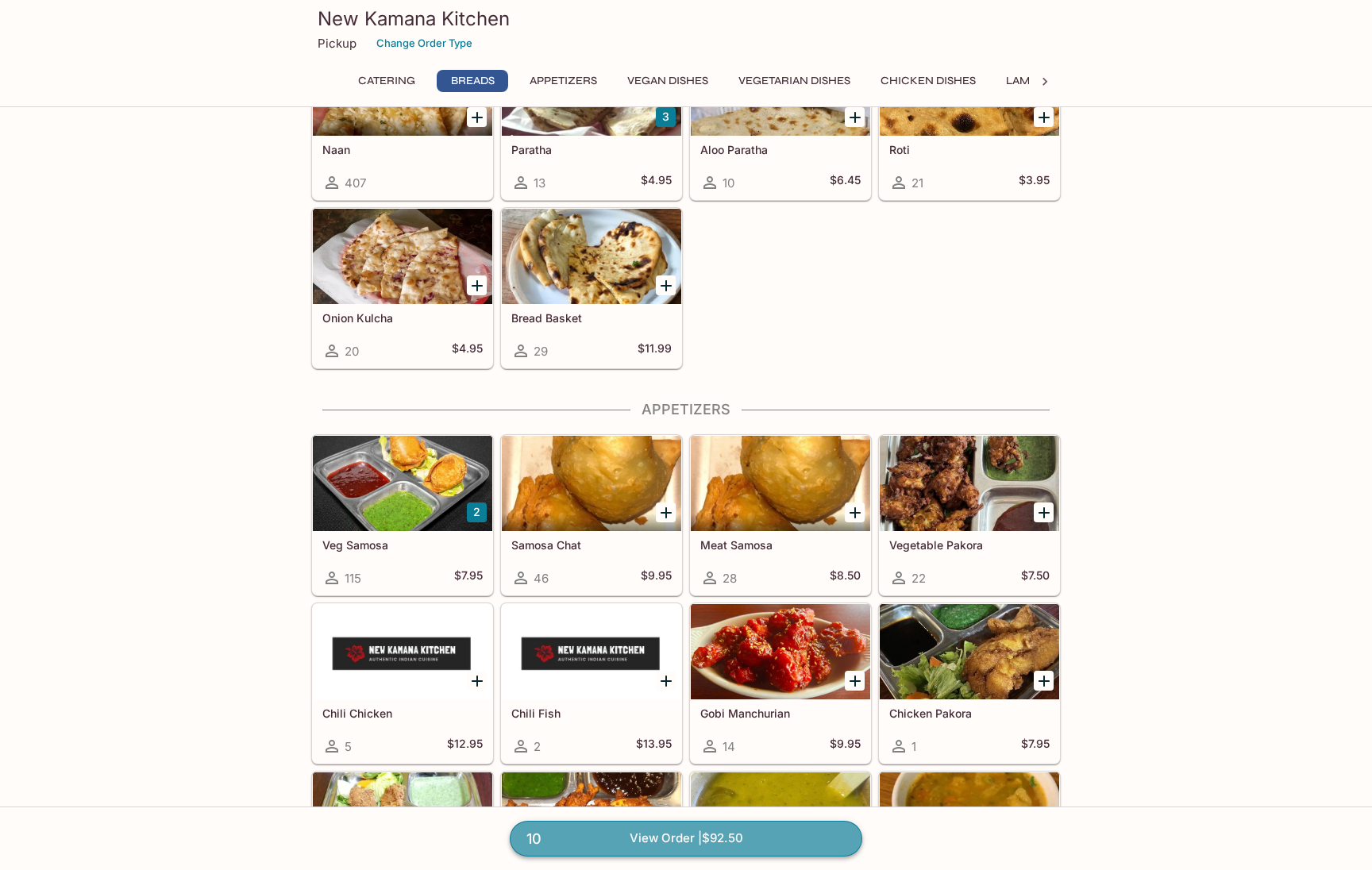
click at [641, 837] on link "10 View Order | $92.50" at bounding box center [686, 838] width 352 height 35
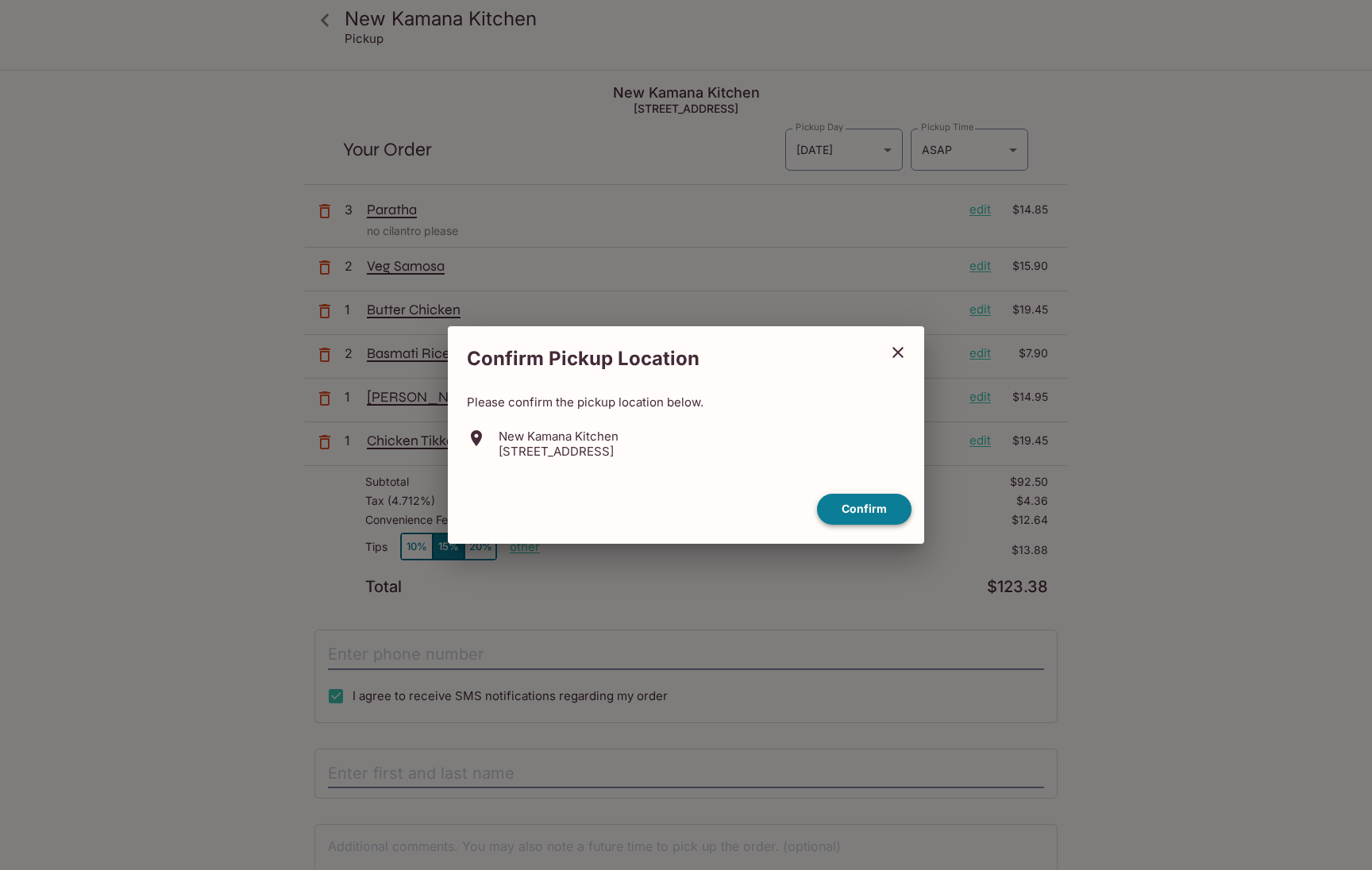
click at [861, 509] on button "Confirm" at bounding box center [864, 509] width 95 height 31
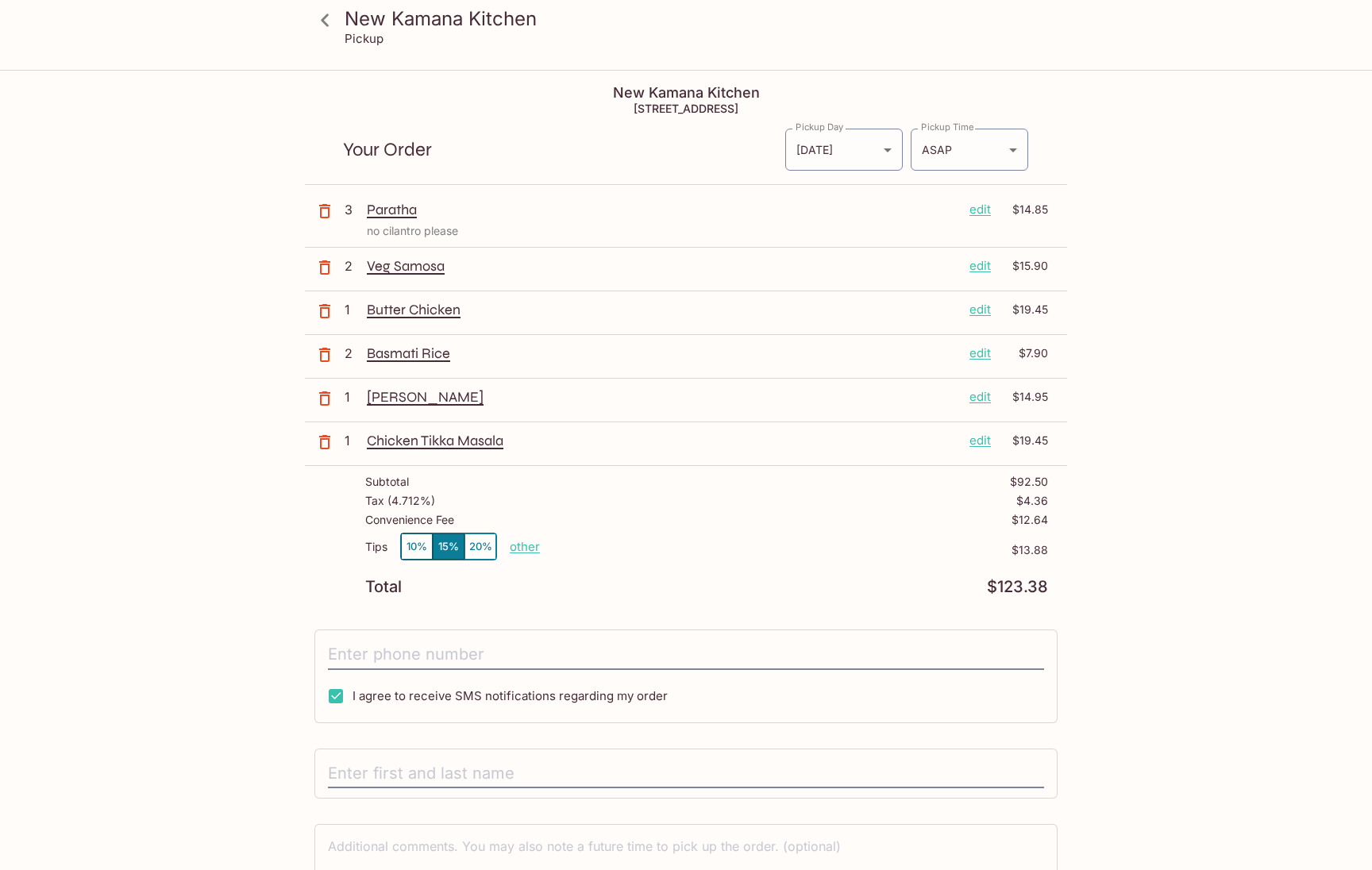
click at [485, 550] on button "20%" at bounding box center [480, 546] width 32 height 26
click at [569, 667] on input "tel" at bounding box center [686, 655] width 716 height 30
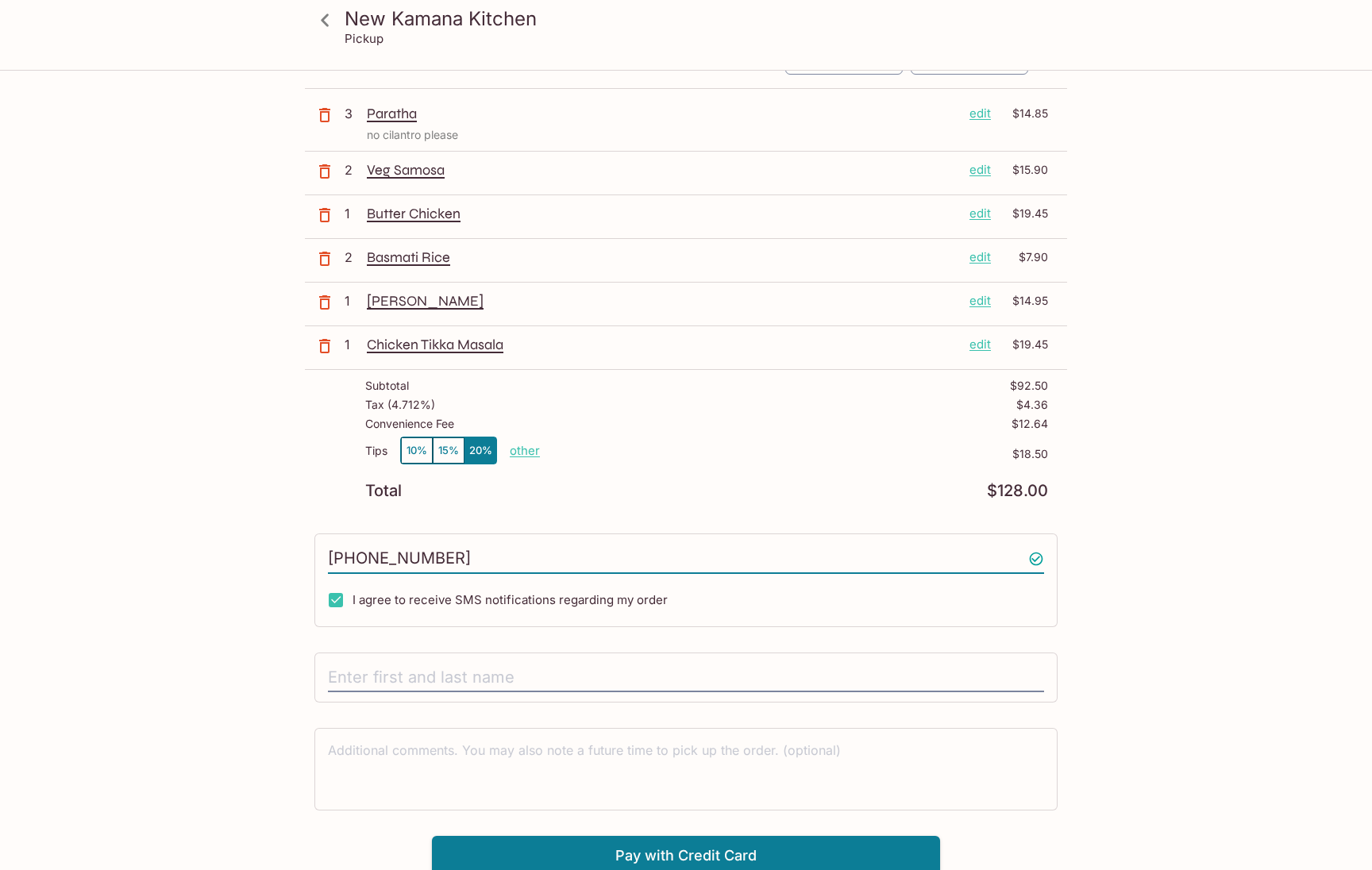
scroll to position [102, 0]
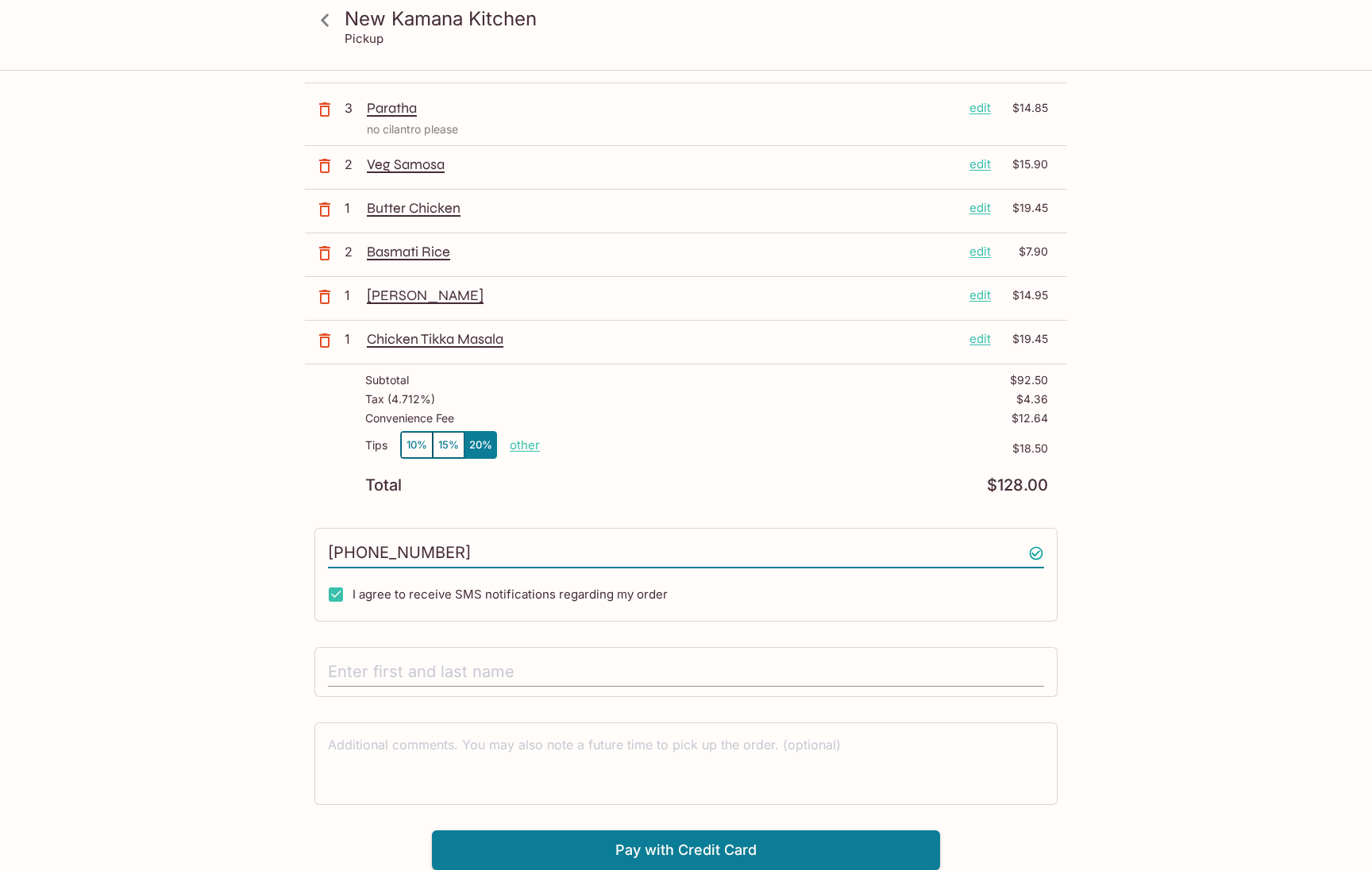
type input "[PHONE_NUMBER]"
click at [446, 661] on input "text" at bounding box center [686, 672] width 716 height 30
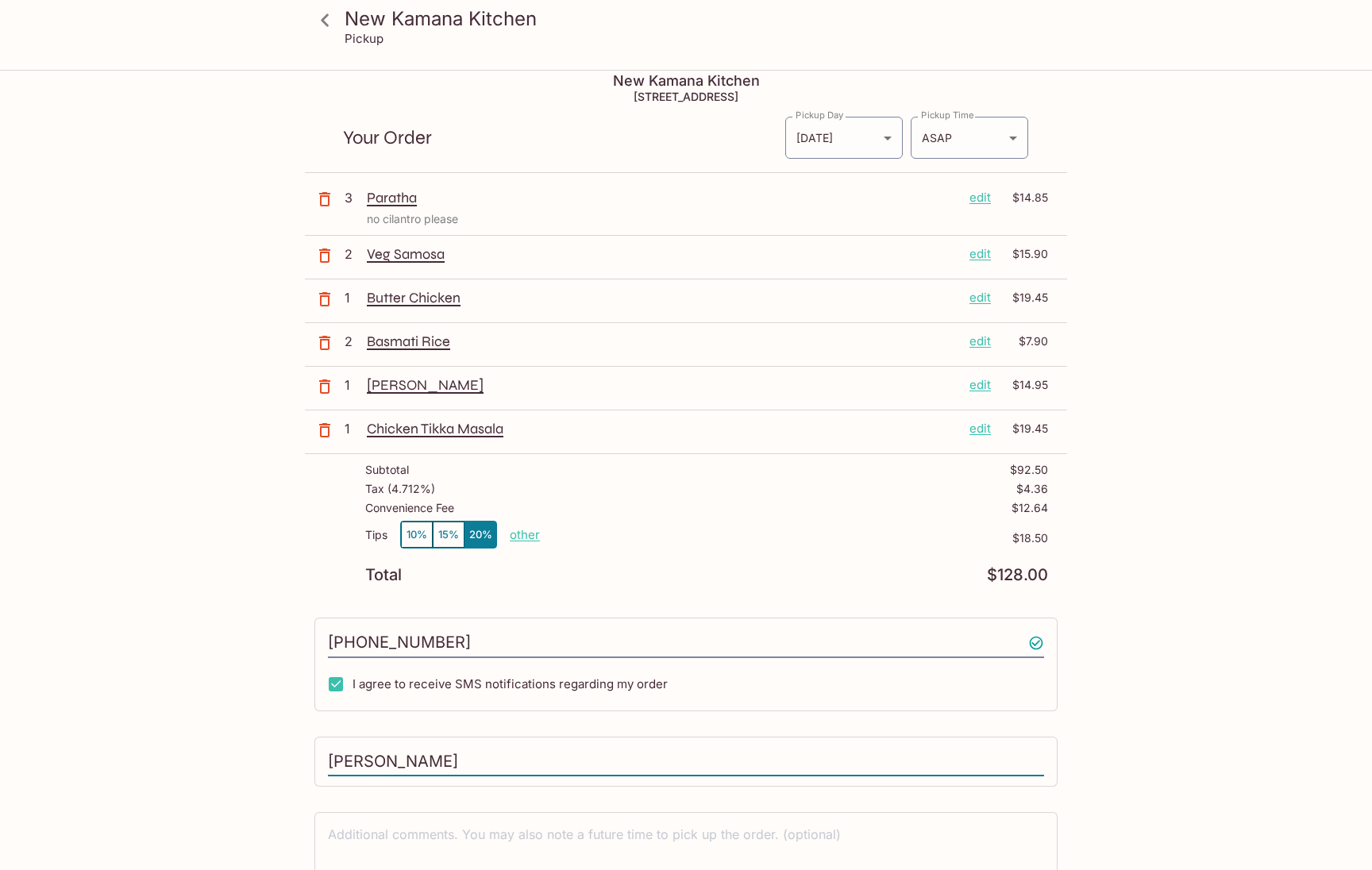
scroll to position [14, 0]
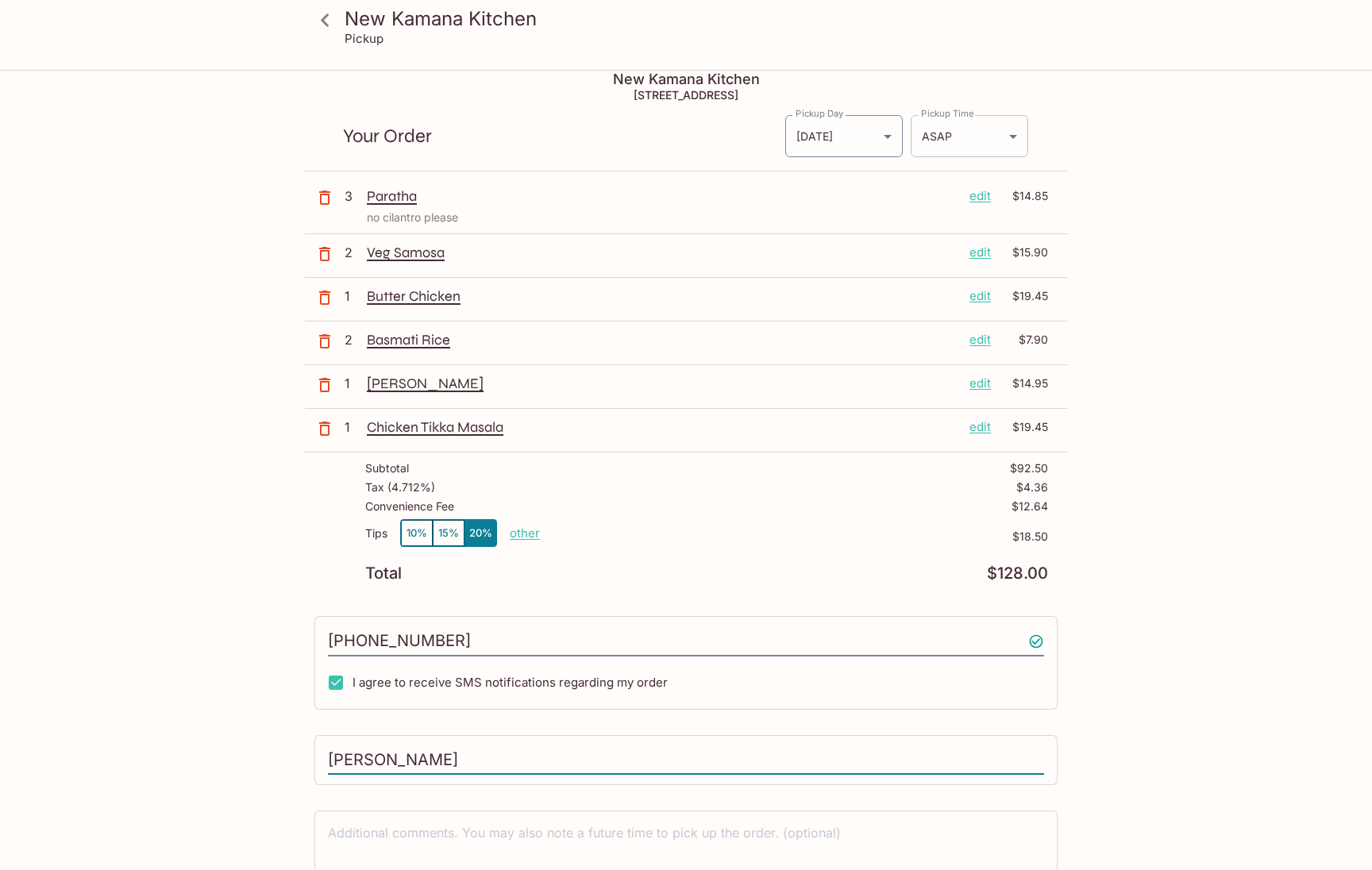
type input "[PERSON_NAME]"
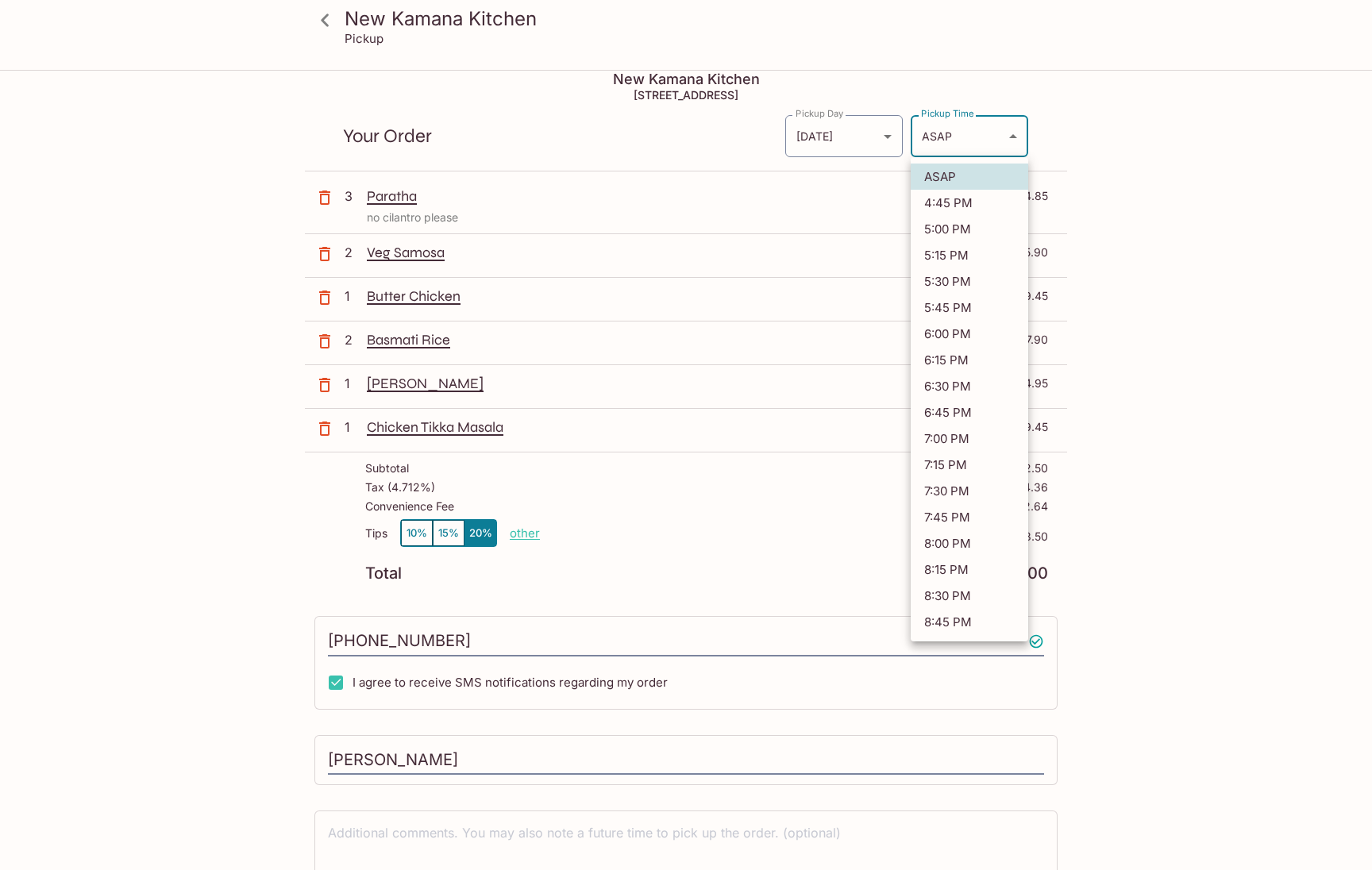
click at [987, 138] on body "New Kamana Kitchen Pickup New Kamana Kitchen [STREET_ADDRESS] Your Order Pickup…" at bounding box center [686, 493] width 1372 height 870
click at [964, 250] on li "5:15 PM" at bounding box center [969, 255] width 117 height 26
type input "[DATE]T03:15:16.000000Z"
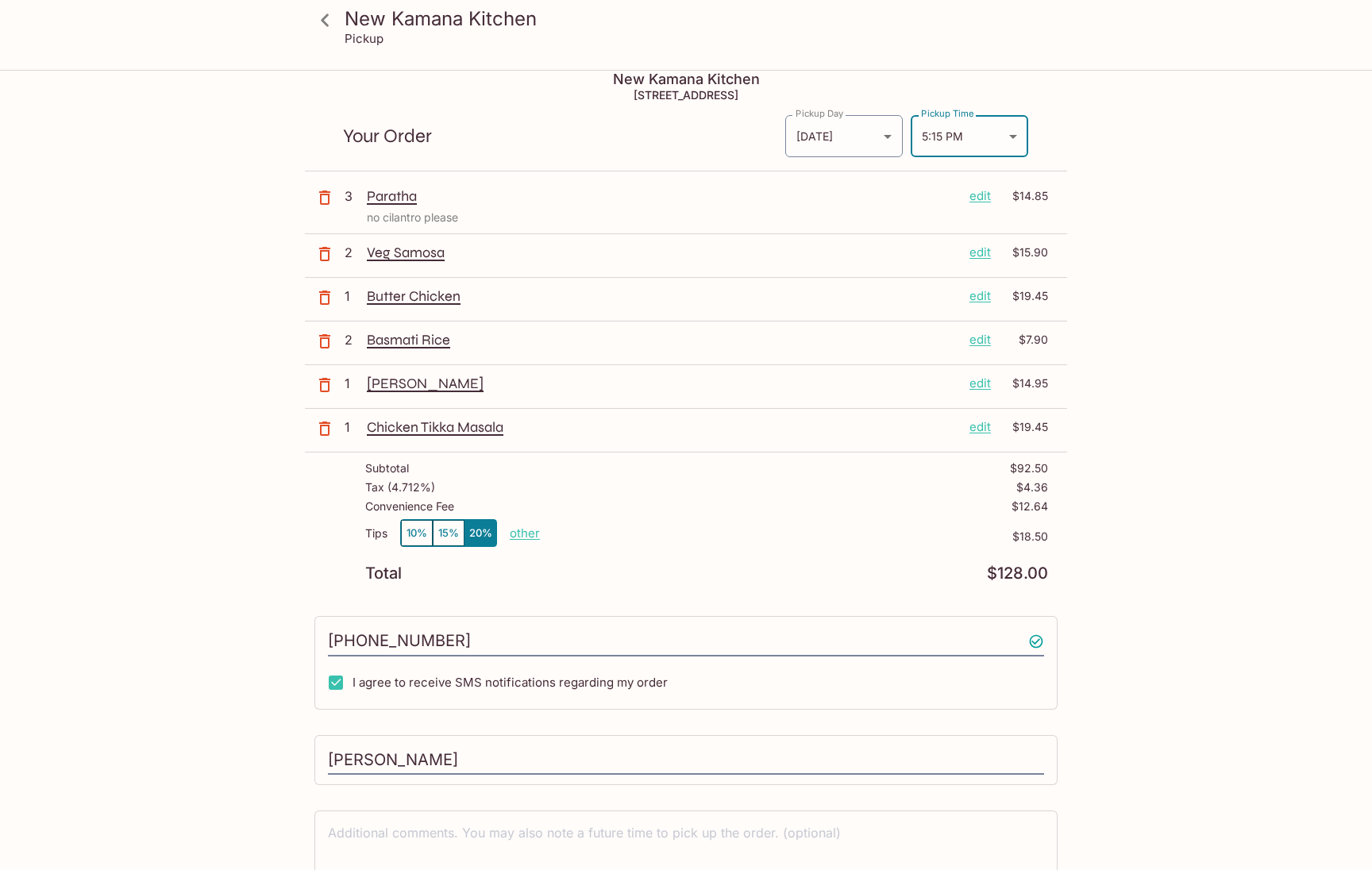
scroll to position [102, 0]
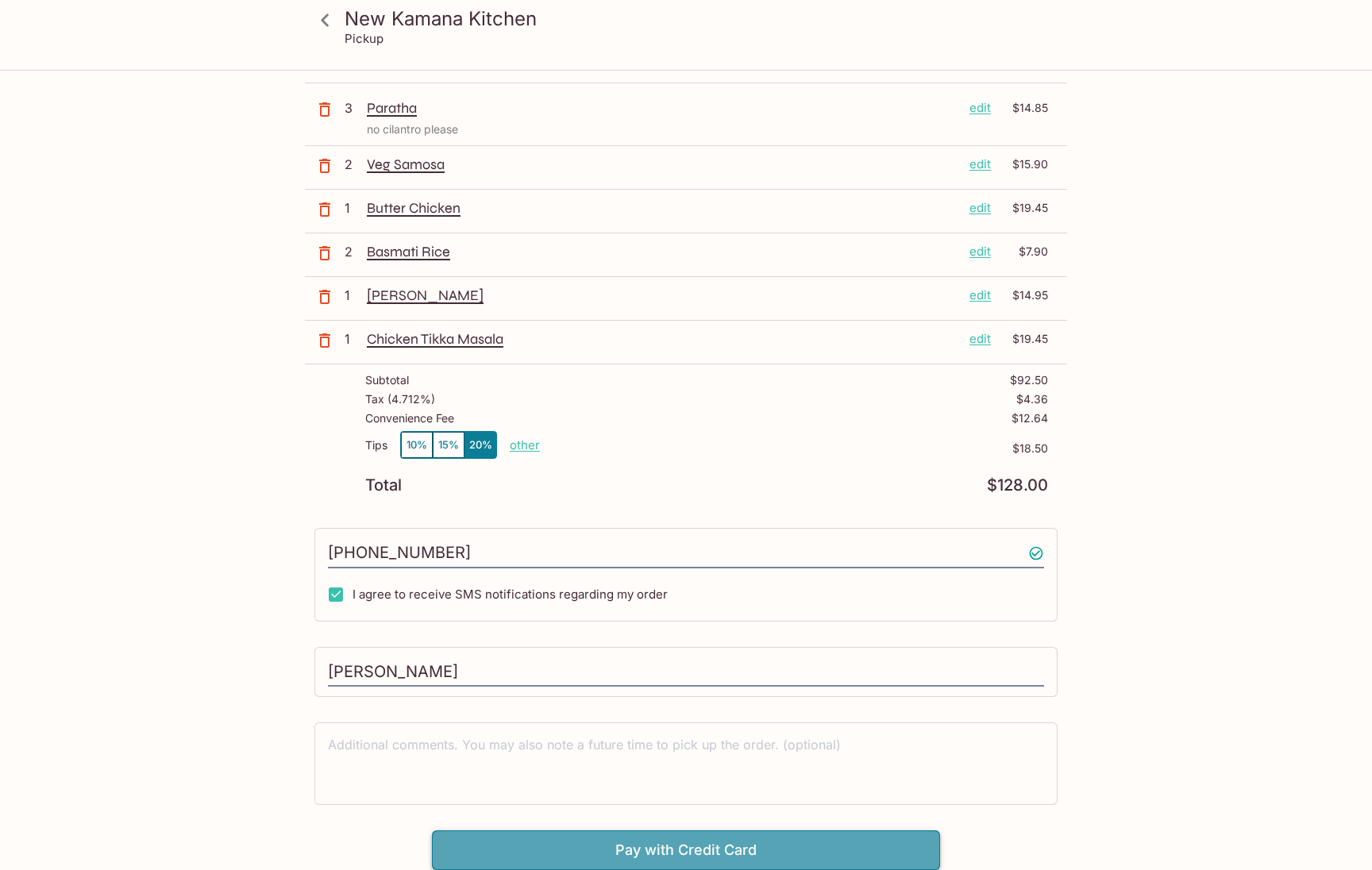
click at [698, 847] on button "Pay with Credit Card" at bounding box center [686, 849] width 508 height 39
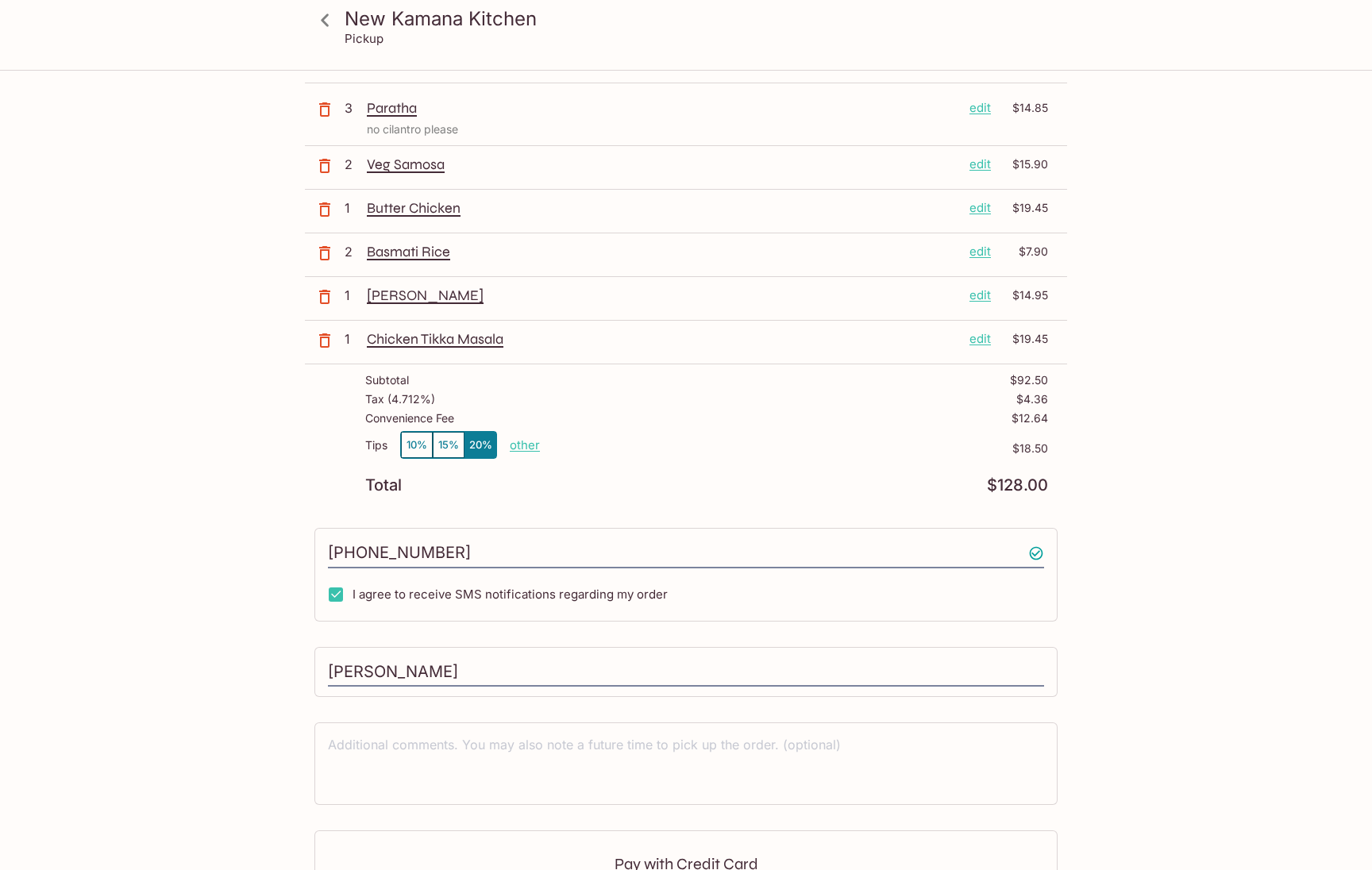
scroll to position [339, 0]
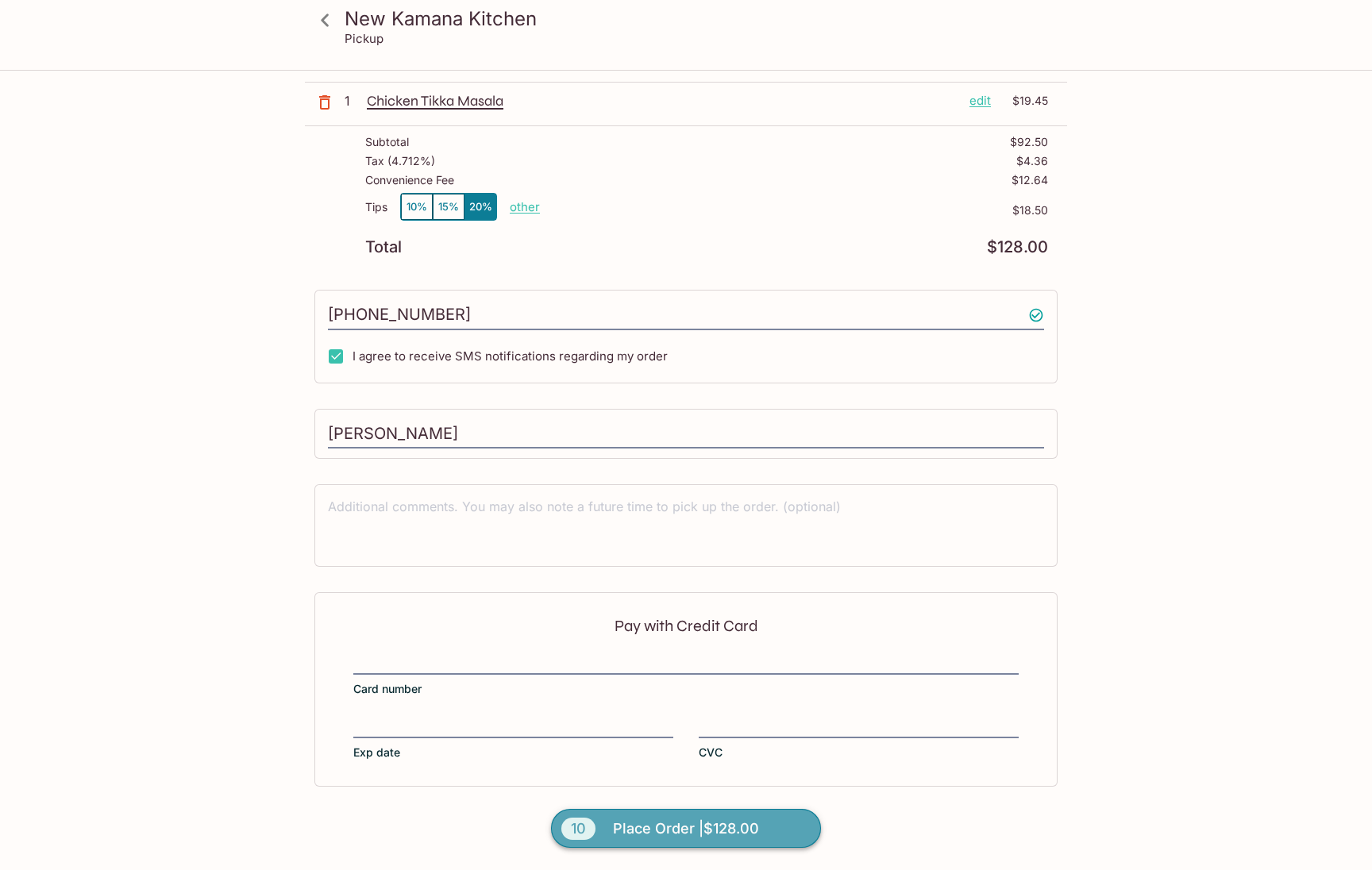
click at [645, 823] on span "Place Order | $128.00" at bounding box center [686, 829] width 146 height 26
